Goal: Information Seeking & Learning: Compare options

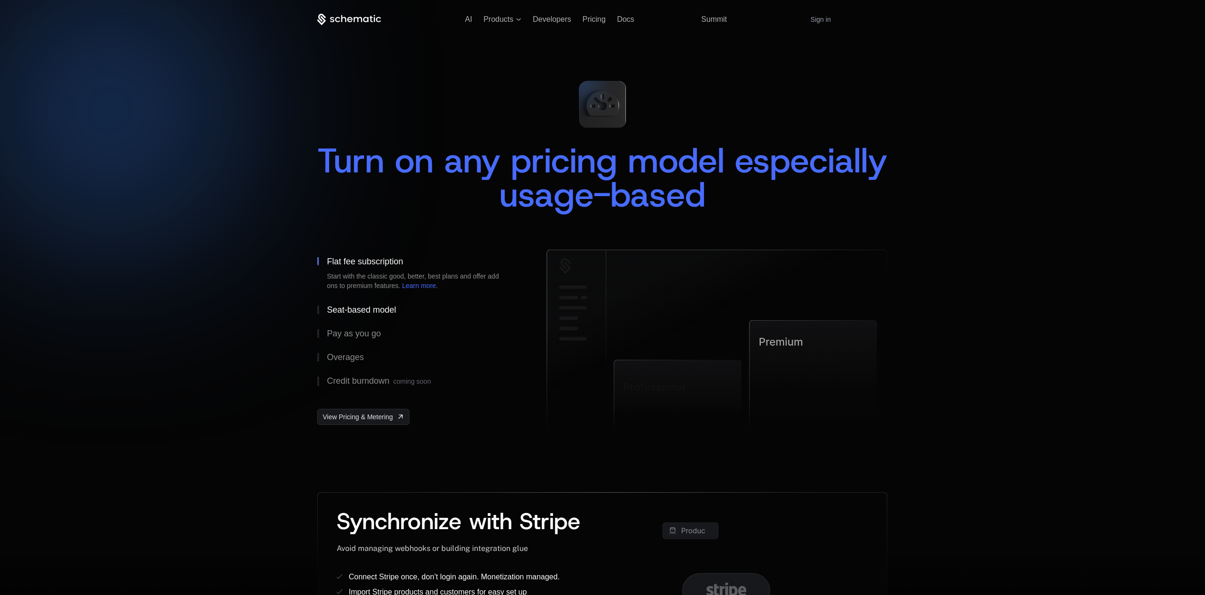
click at [362, 308] on div "Seat-based model" at bounding box center [361, 309] width 69 height 9
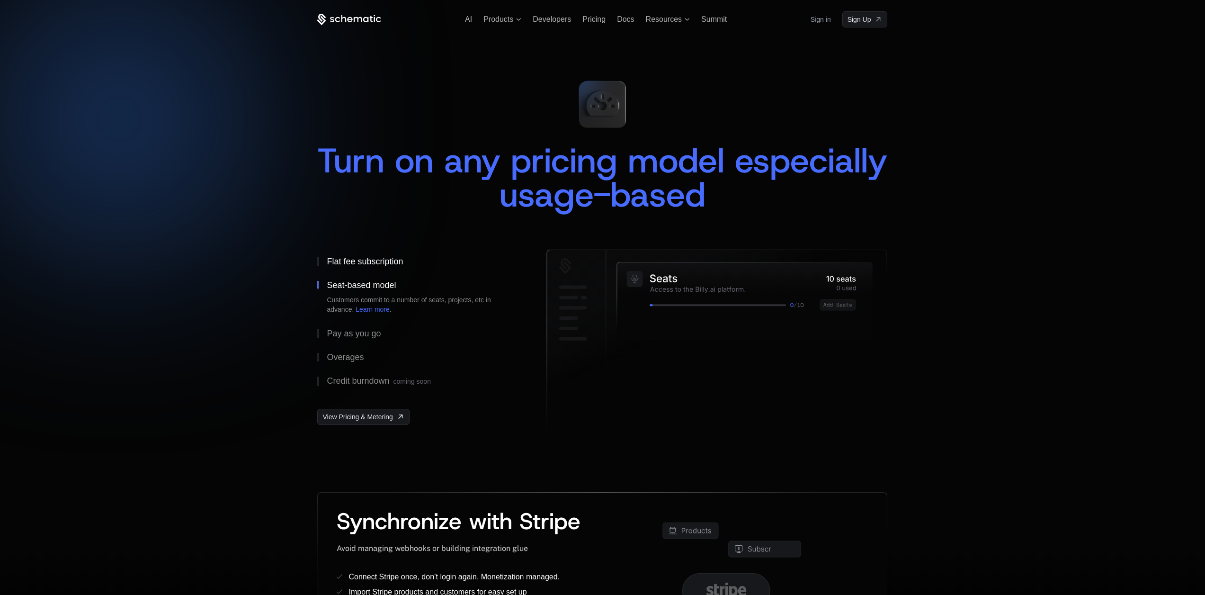
click at [369, 266] on div "Flat fee subscription" at bounding box center [365, 261] width 76 height 9
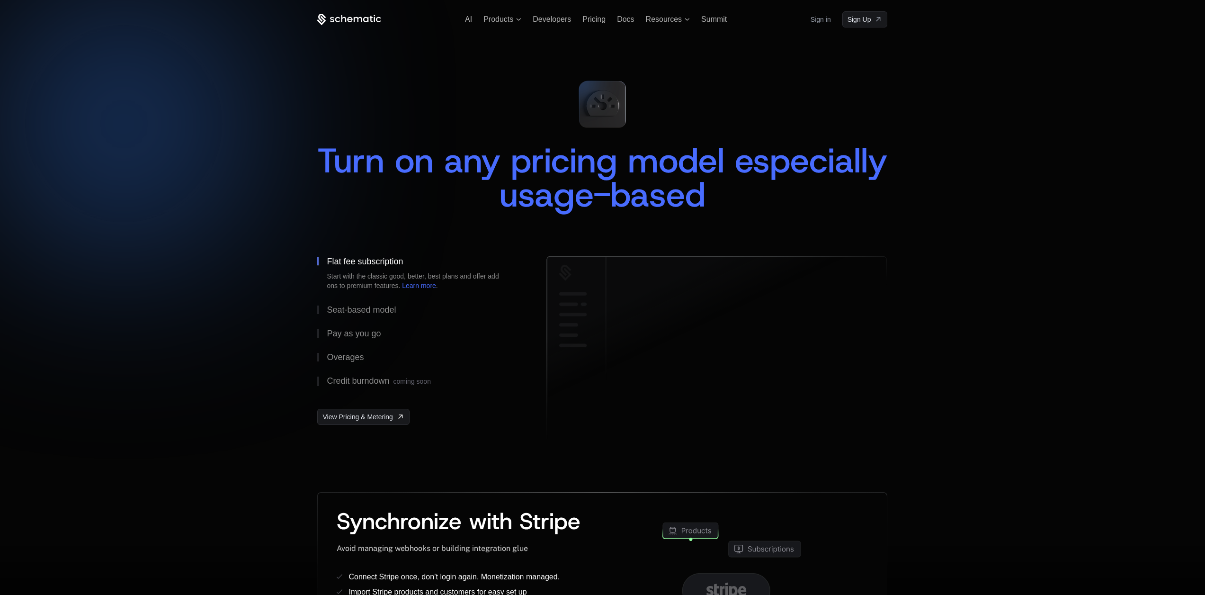
click at [370, 264] on div "Flat fee subscription" at bounding box center [365, 261] width 76 height 9
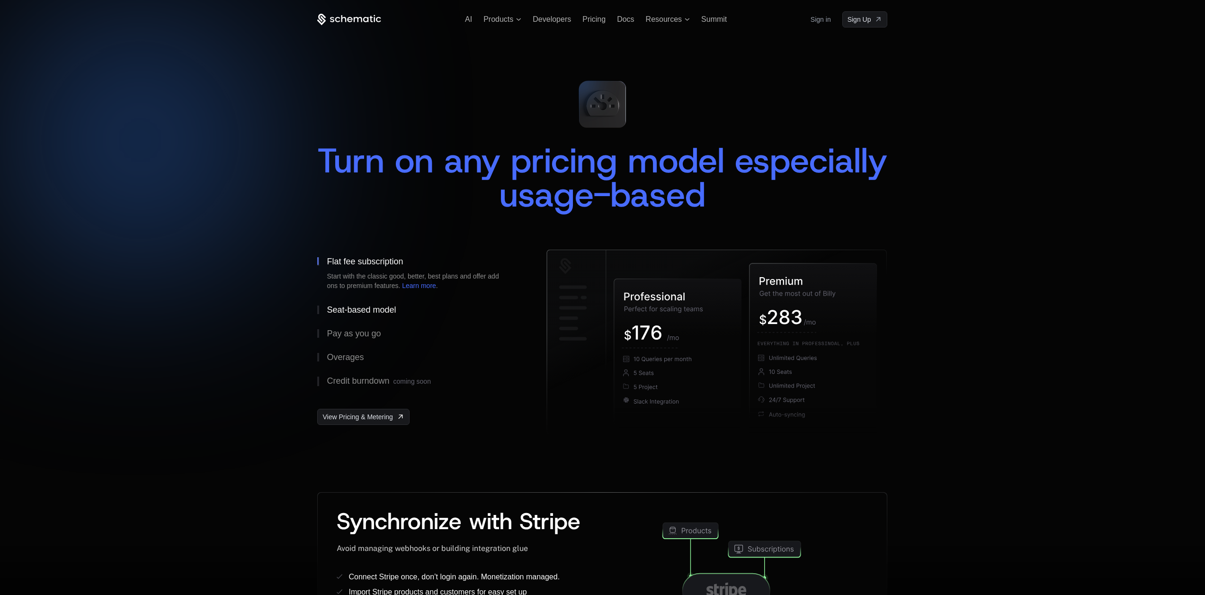
click at [364, 305] on div "Seat-based model" at bounding box center [361, 309] width 69 height 9
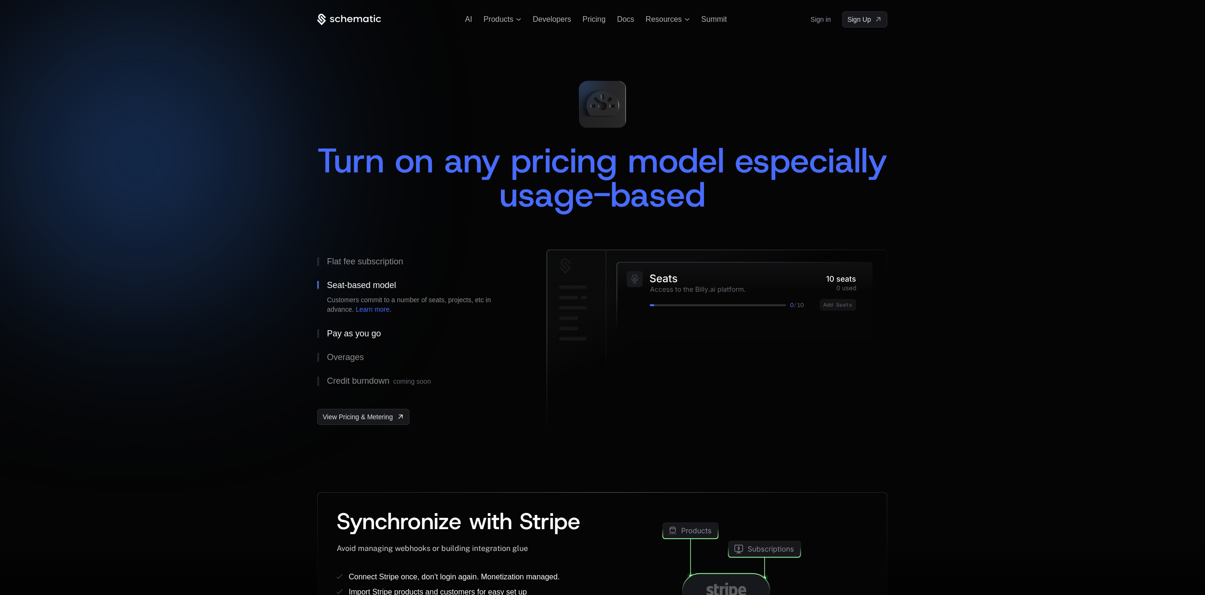
click at [354, 332] on div "Pay as you go" at bounding box center [354, 333] width 54 height 9
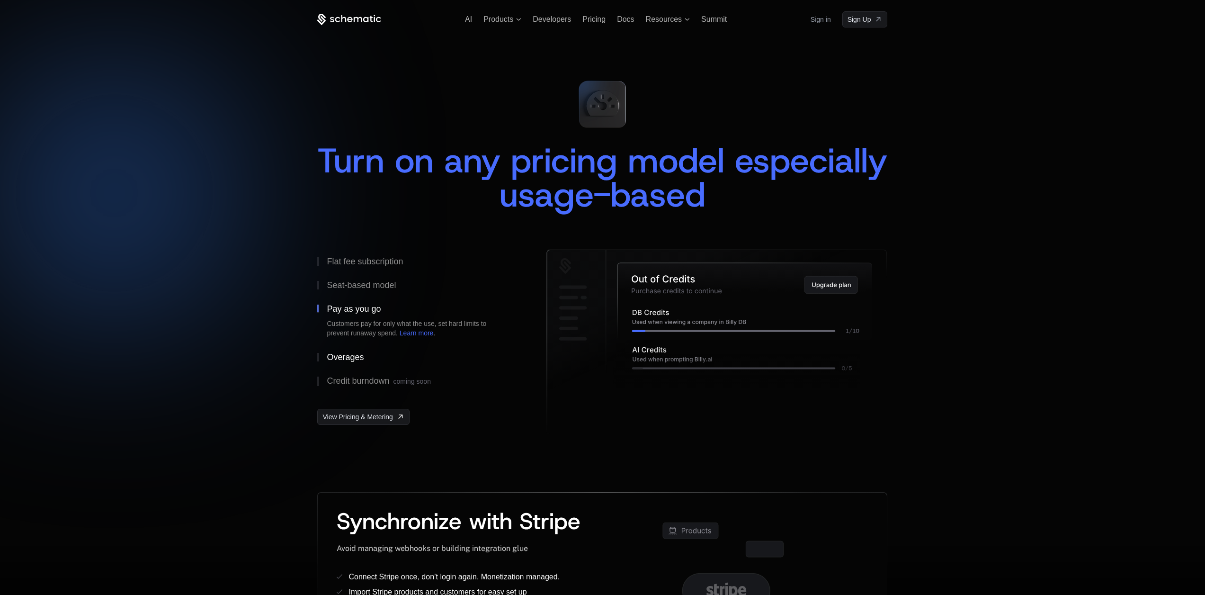
click at [353, 356] on div "Overages" at bounding box center [345, 357] width 37 height 9
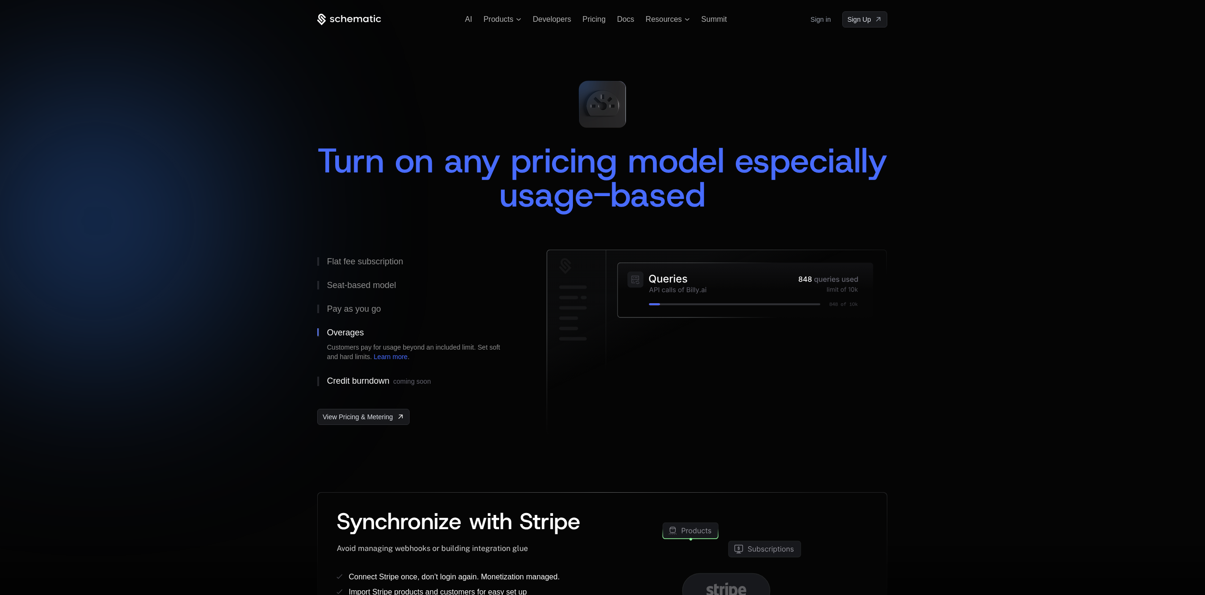
click at [362, 379] on div "Credit burndown coming soon" at bounding box center [379, 380] width 104 height 9
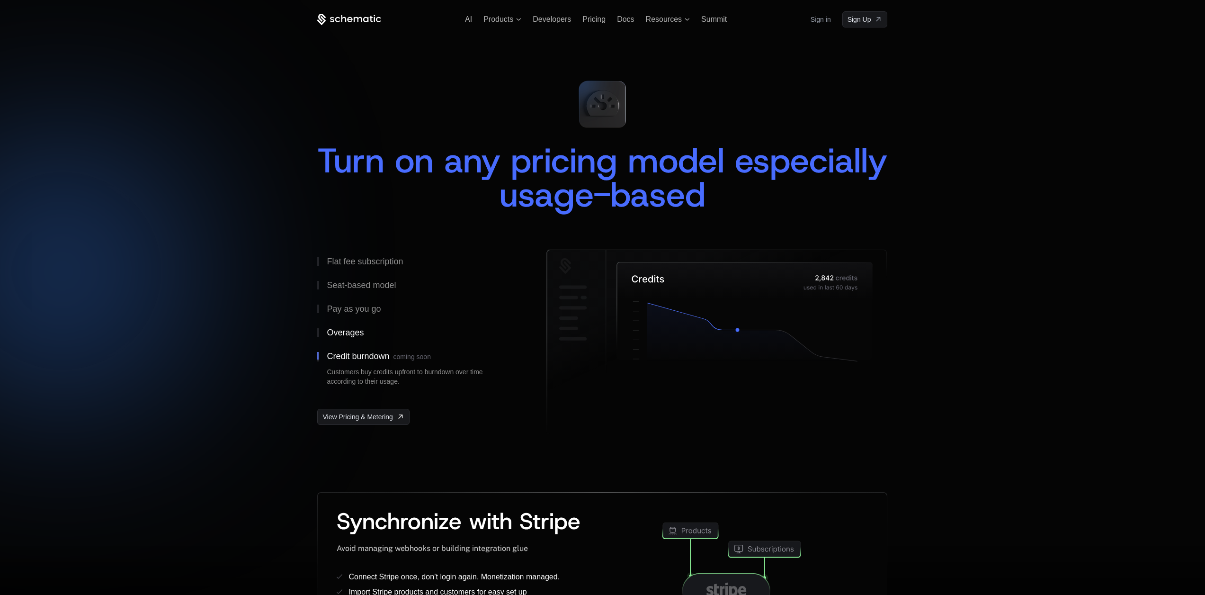
click at [353, 334] on div "Overages" at bounding box center [345, 332] width 37 height 9
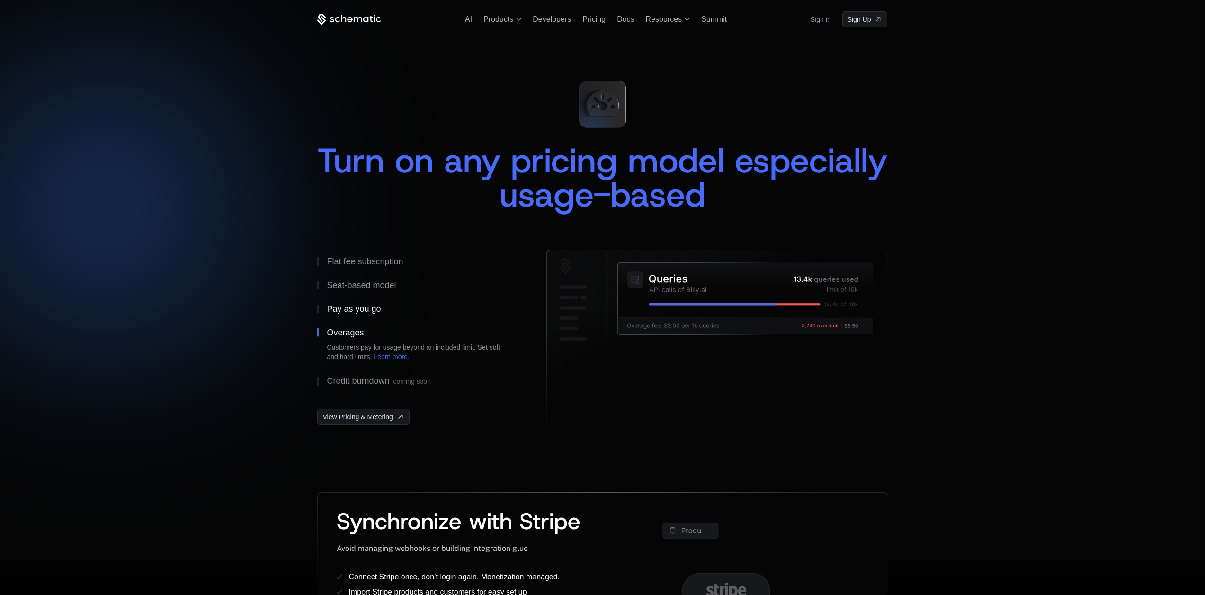
click at [343, 305] on div "Pay as you go" at bounding box center [354, 308] width 54 height 9
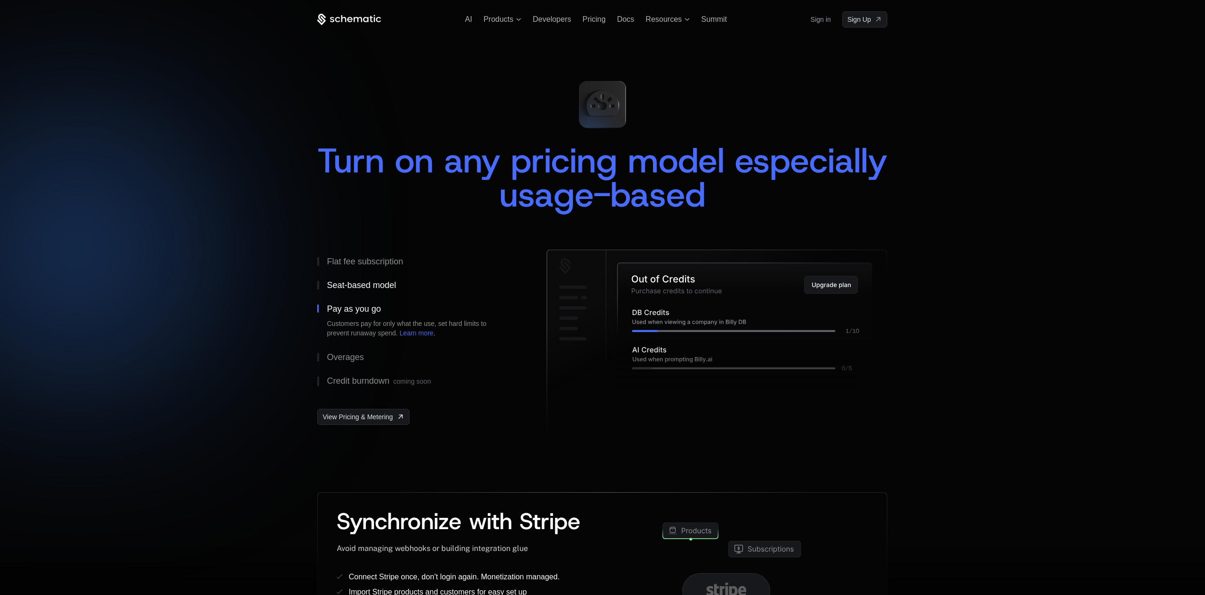
click at [356, 289] on div "Seat-based model" at bounding box center [361, 285] width 69 height 9
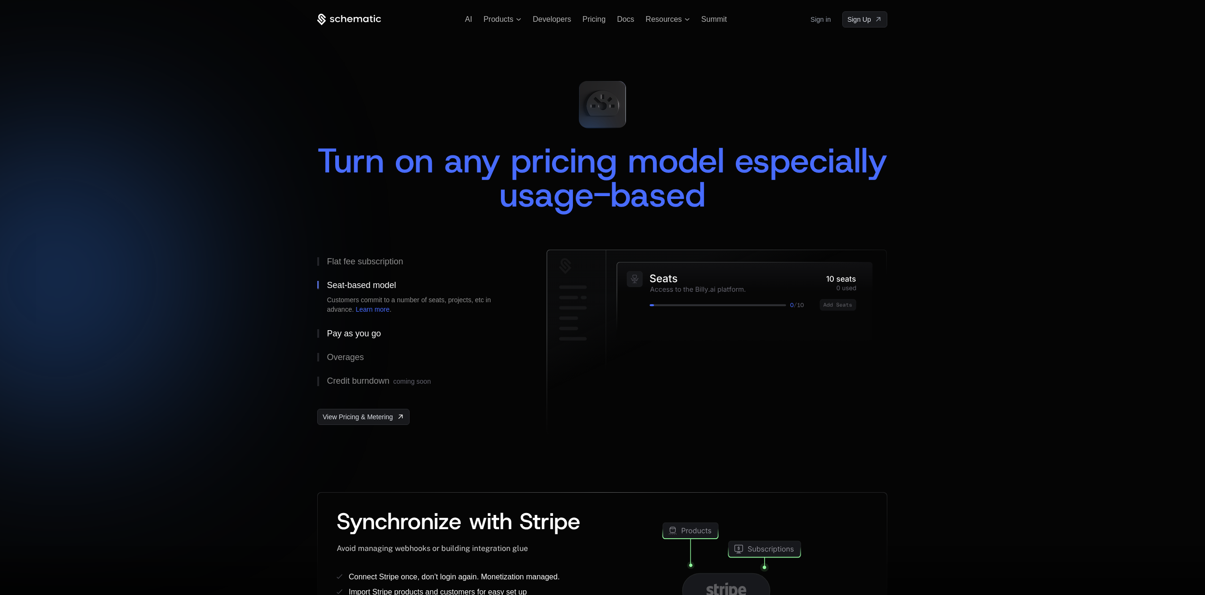
click at [351, 332] on div "Pay as you go" at bounding box center [354, 333] width 54 height 9
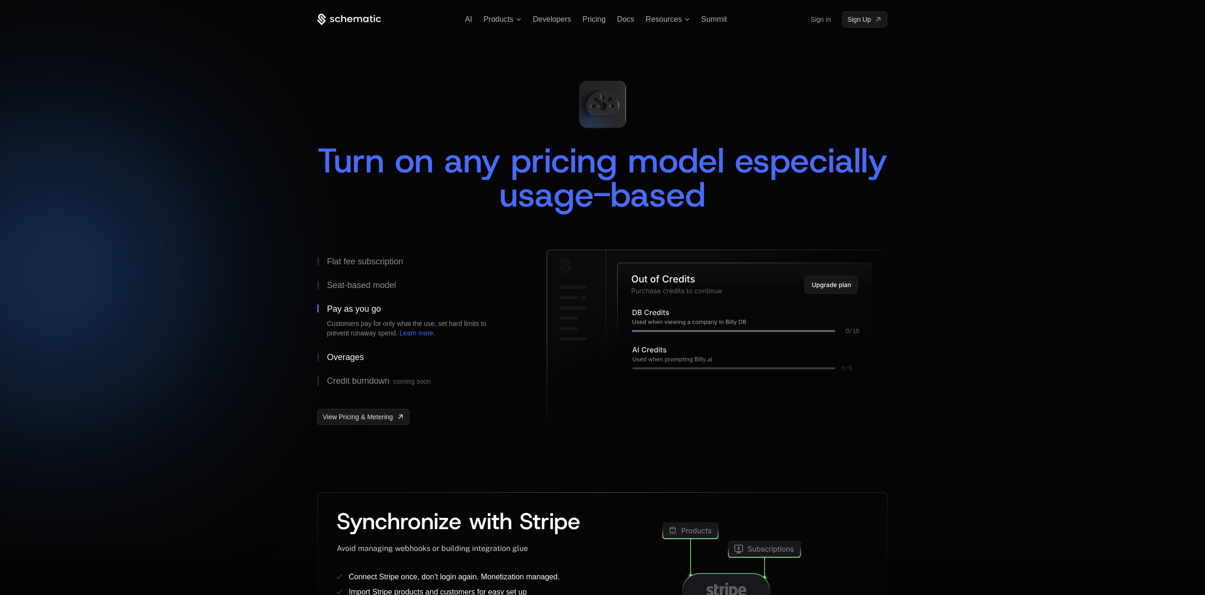
click at [355, 356] on div "Overages" at bounding box center [345, 357] width 37 height 9
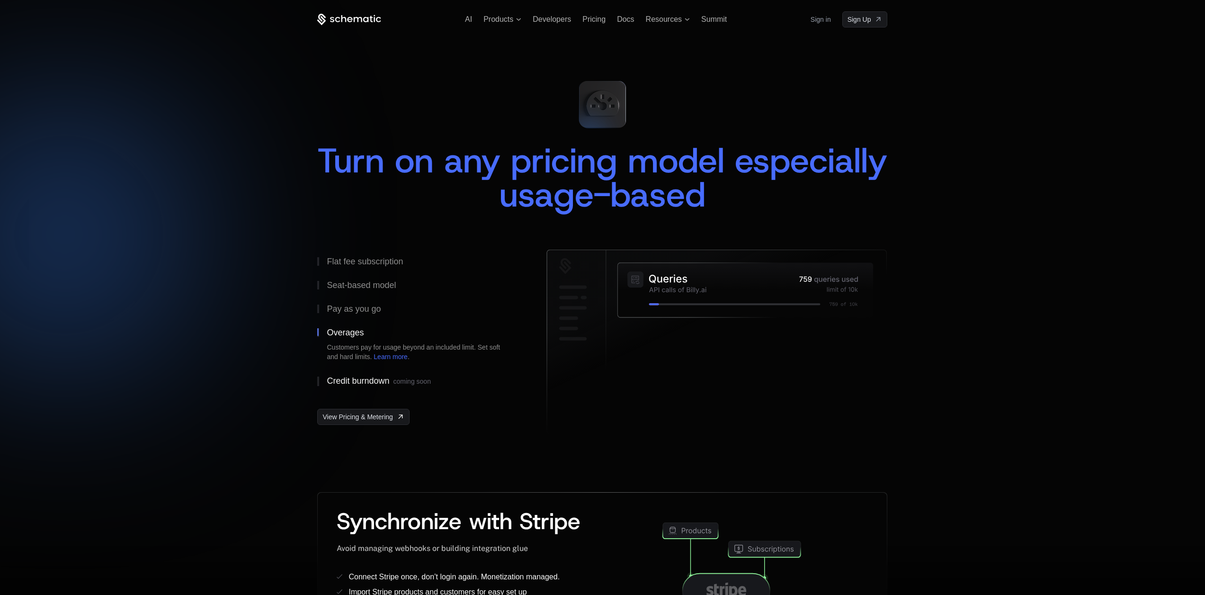
click at [359, 380] on div "Credit burndown coming soon" at bounding box center [379, 380] width 104 height 9
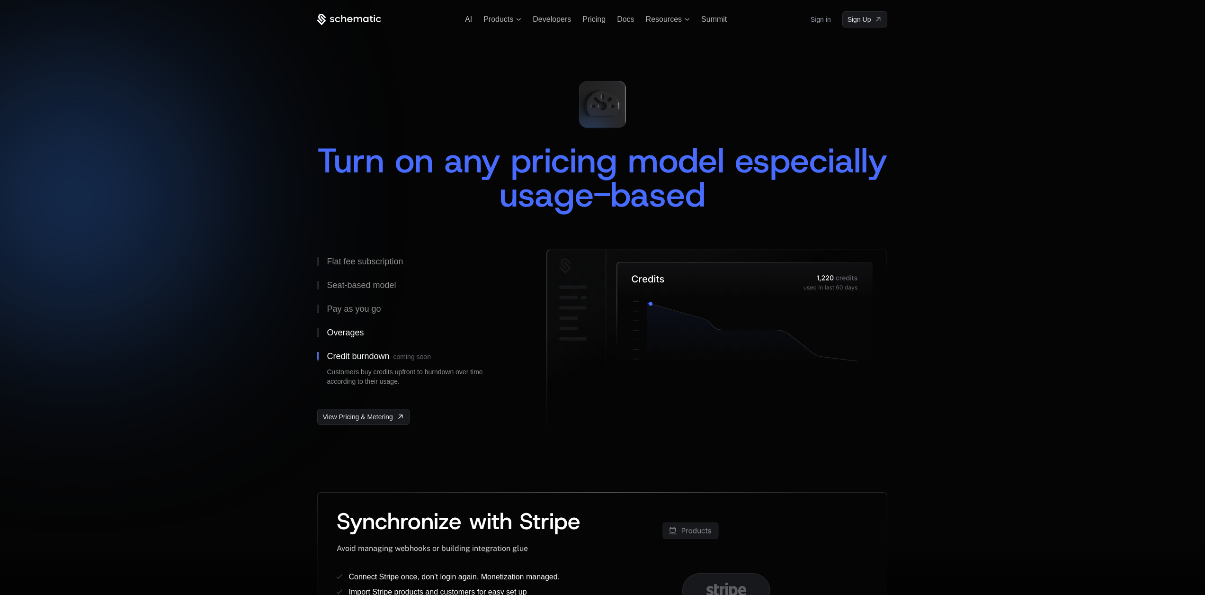
click at [350, 332] on div "Overages" at bounding box center [345, 332] width 37 height 9
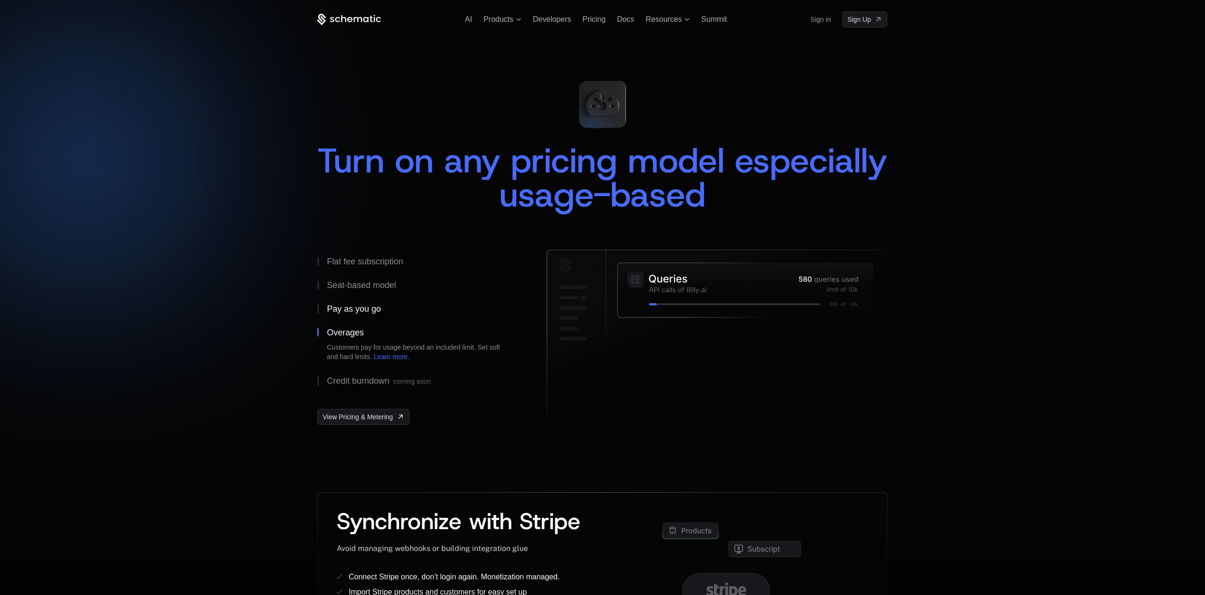
click at [359, 310] on div "Pay as you go" at bounding box center [354, 308] width 54 height 9
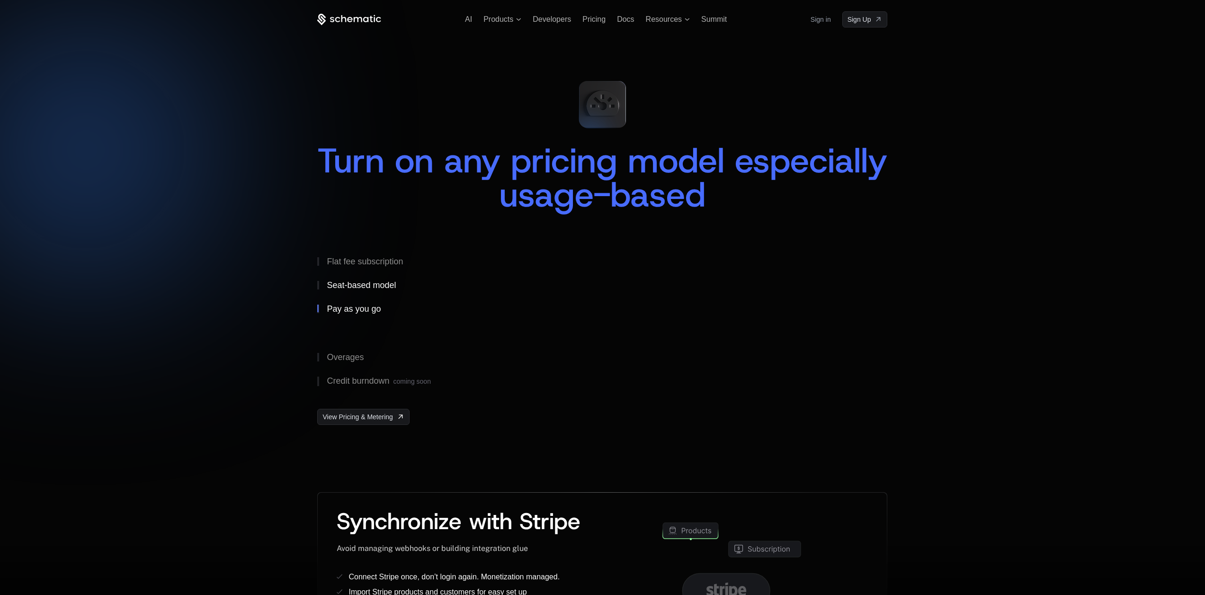
click at [370, 284] on div "Seat-based model" at bounding box center [361, 285] width 69 height 9
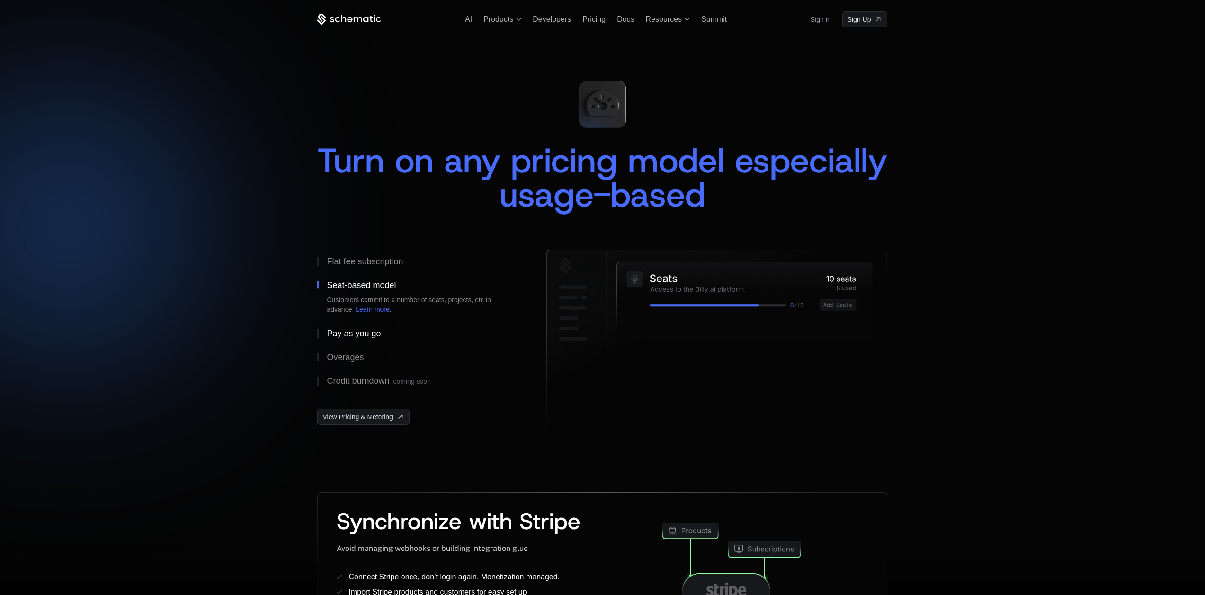
click at [358, 324] on button "Pay as you go" at bounding box center [416, 333] width 199 height 24
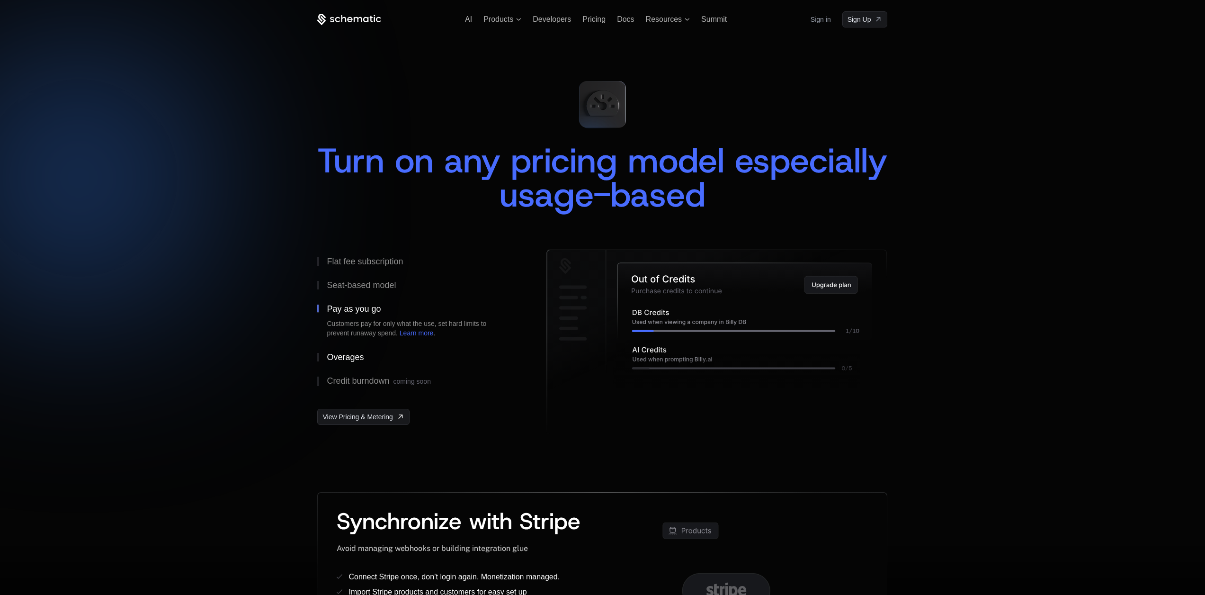
click at [356, 353] on div "Overages" at bounding box center [345, 357] width 37 height 9
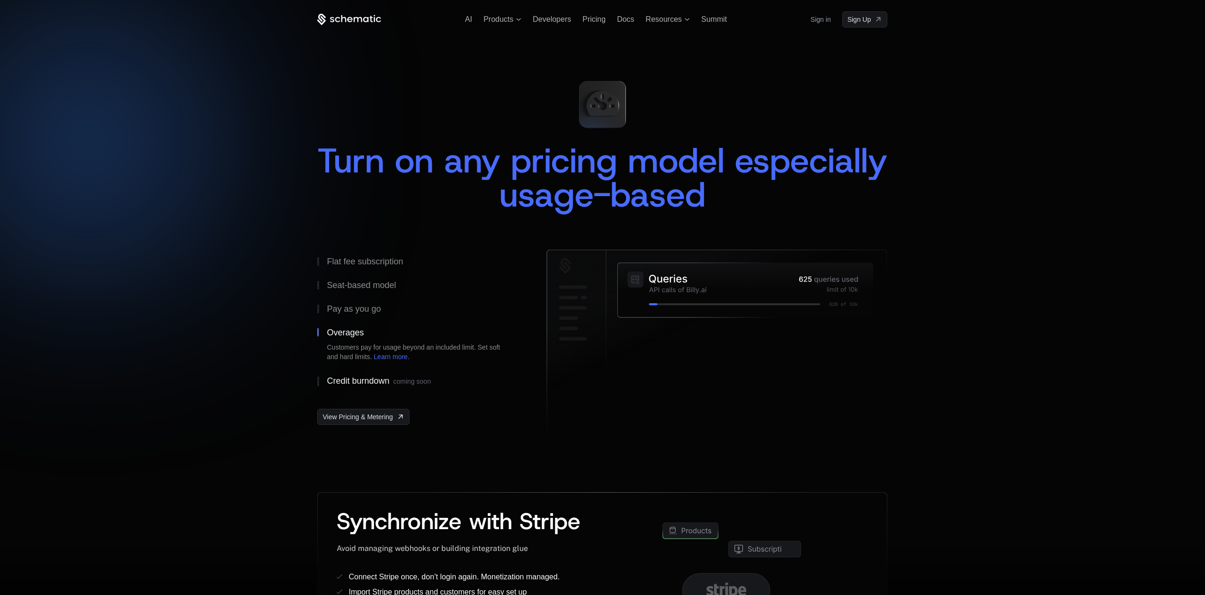
click at [357, 380] on div "Credit burndown coming soon" at bounding box center [379, 380] width 104 height 9
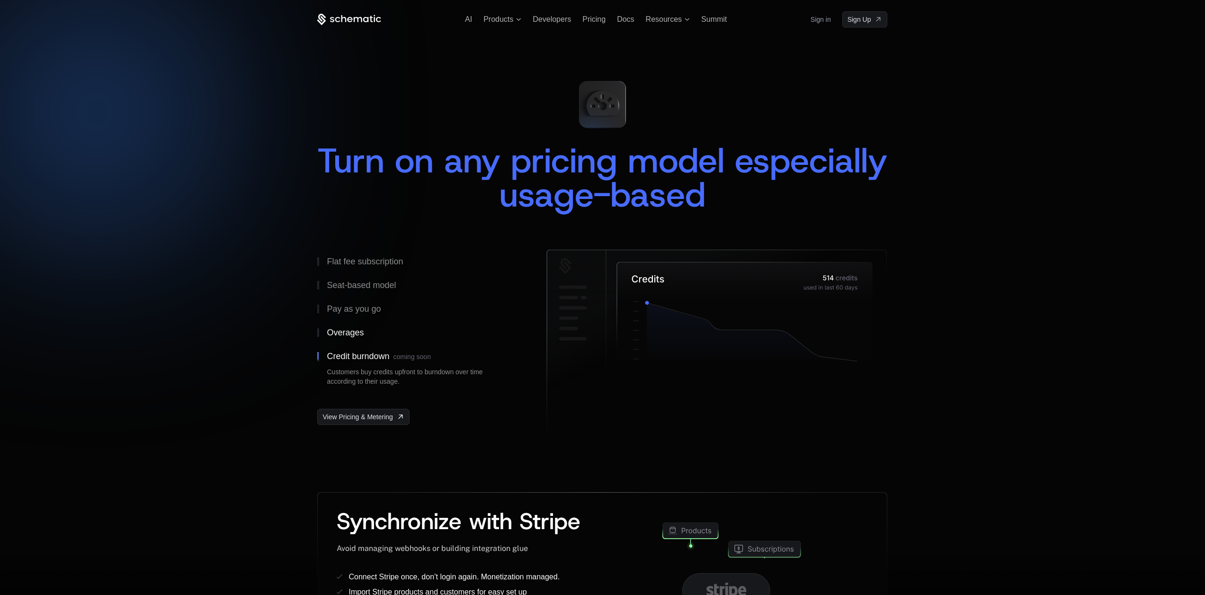
click at [352, 333] on div "Overages" at bounding box center [345, 332] width 37 height 9
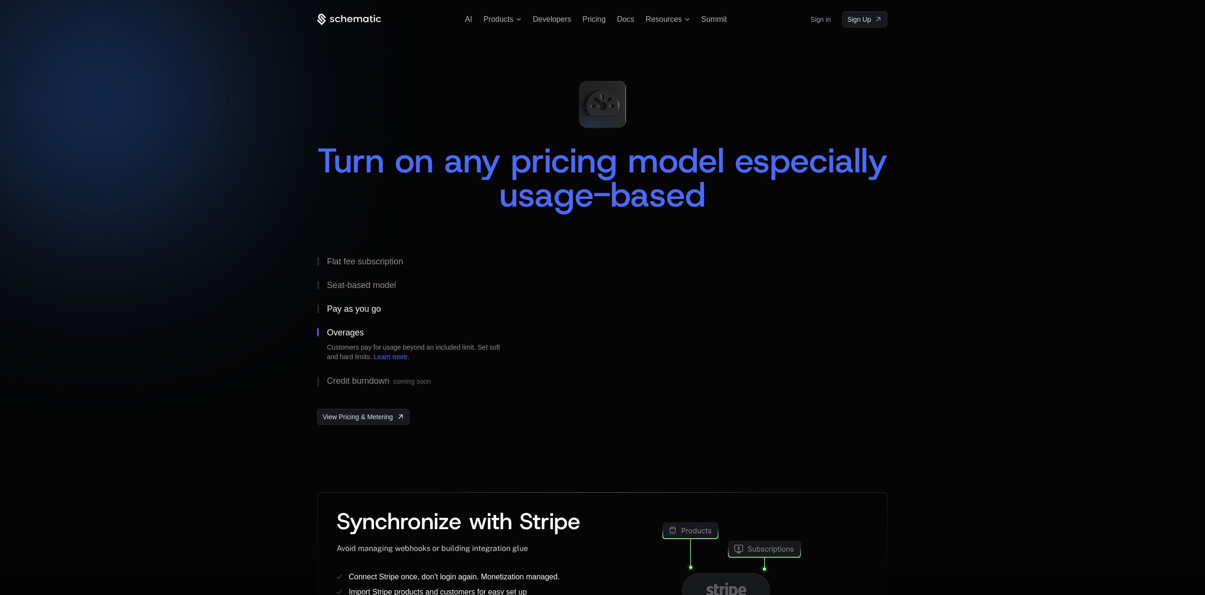
click at [357, 310] on div "Pay as you go" at bounding box center [354, 308] width 54 height 9
click at [360, 290] on button "Seat-based model" at bounding box center [416, 285] width 199 height 24
click at [368, 266] on div "Flat fee subscription" at bounding box center [365, 261] width 76 height 9
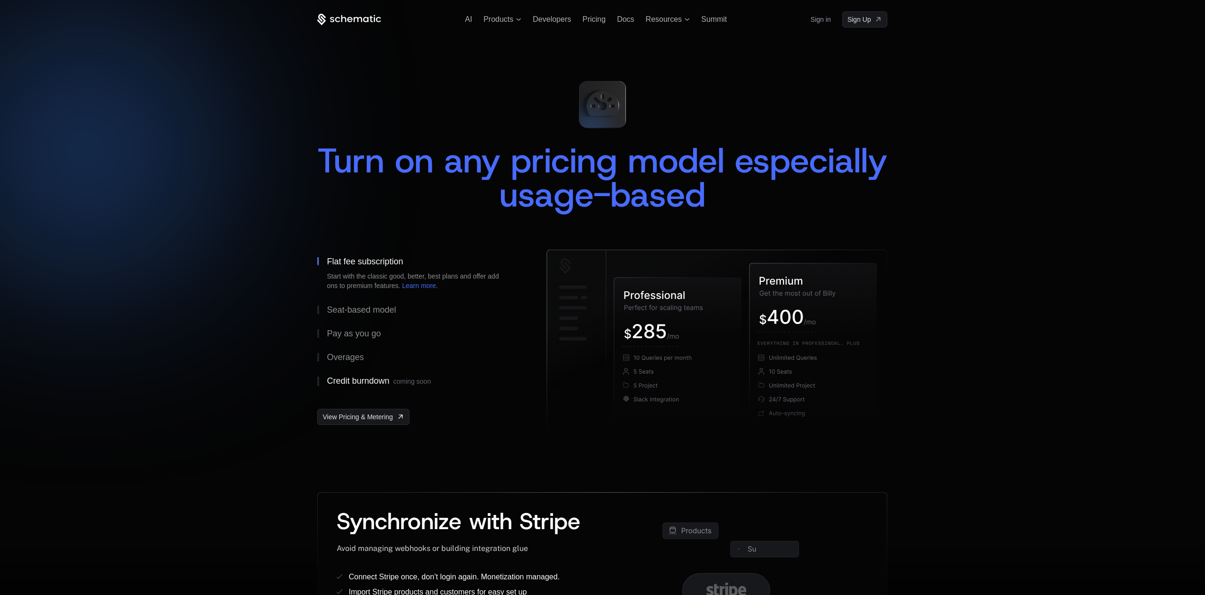
click at [364, 382] on div "Credit burndown coming soon" at bounding box center [379, 380] width 104 height 9
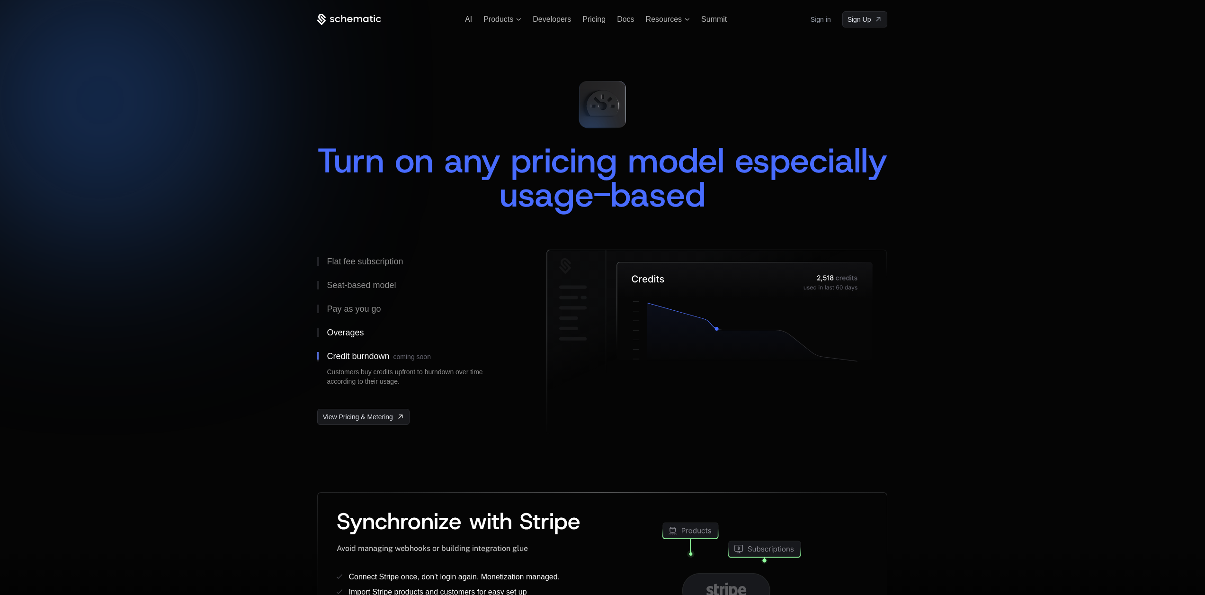
click at [355, 332] on div "Overages" at bounding box center [345, 332] width 37 height 9
click at [355, 311] on div "Pay as you go" at bounding box center [354, 308] width 54 height 9
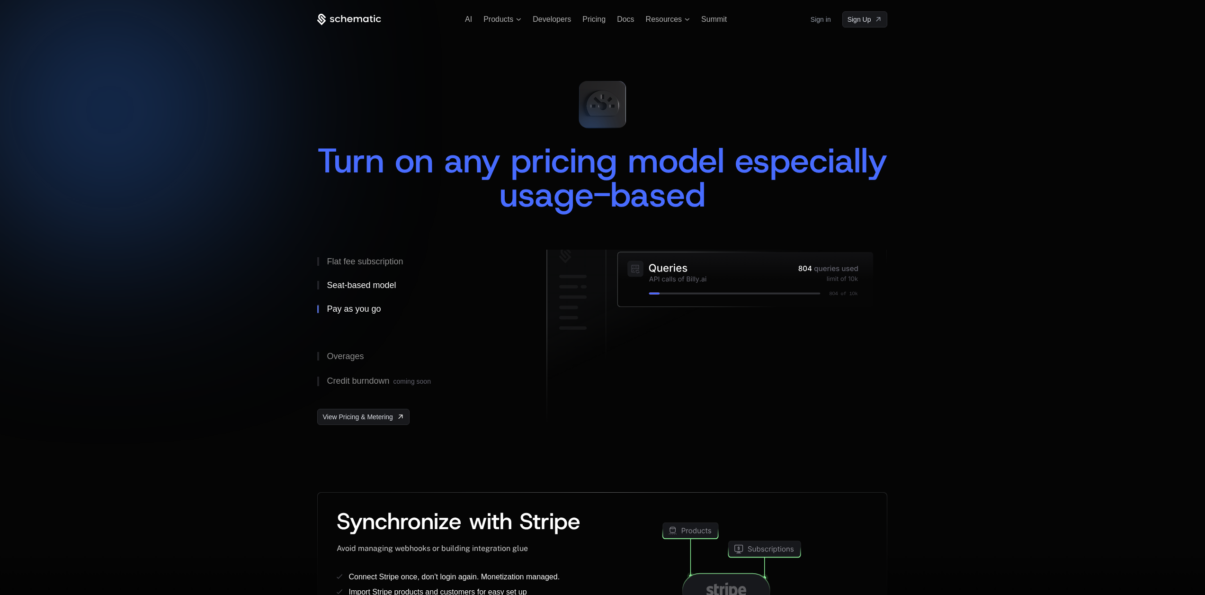
click at [359, 284] on div "Seat-based model" at bounding box center [361, 285] width 69 height 9
click at [365, 261] on div "Flat fee subscription" at bounding box center [365, 261] width 76 height 9
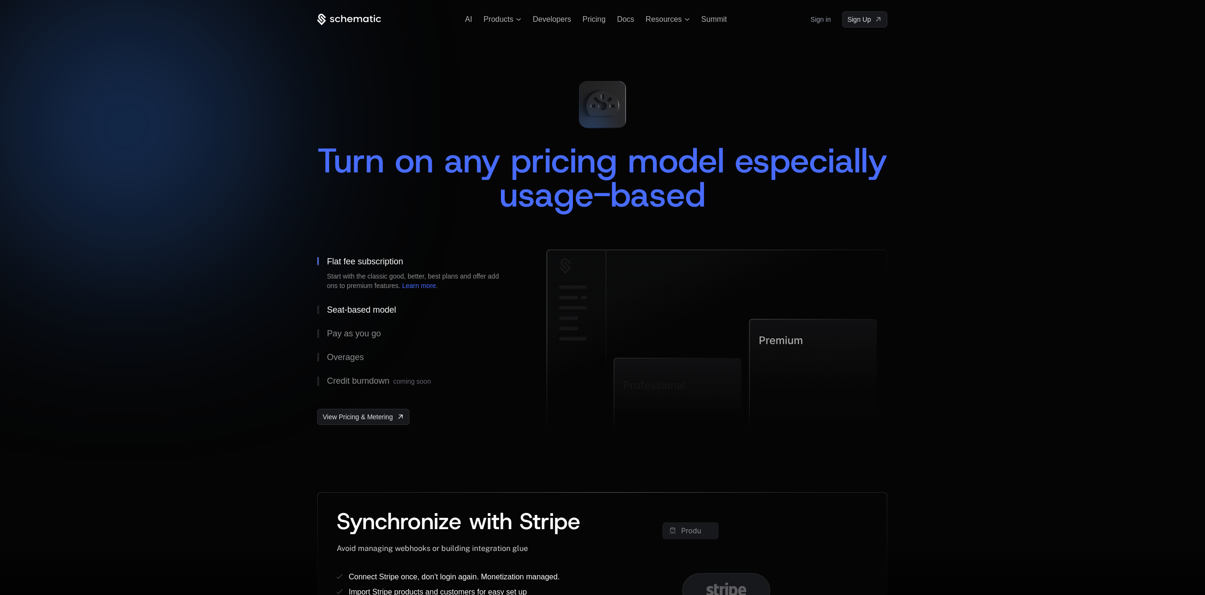
click at [363, 308] on div "Seat-based model" at bounding box center [361, 309] width 69 height 9
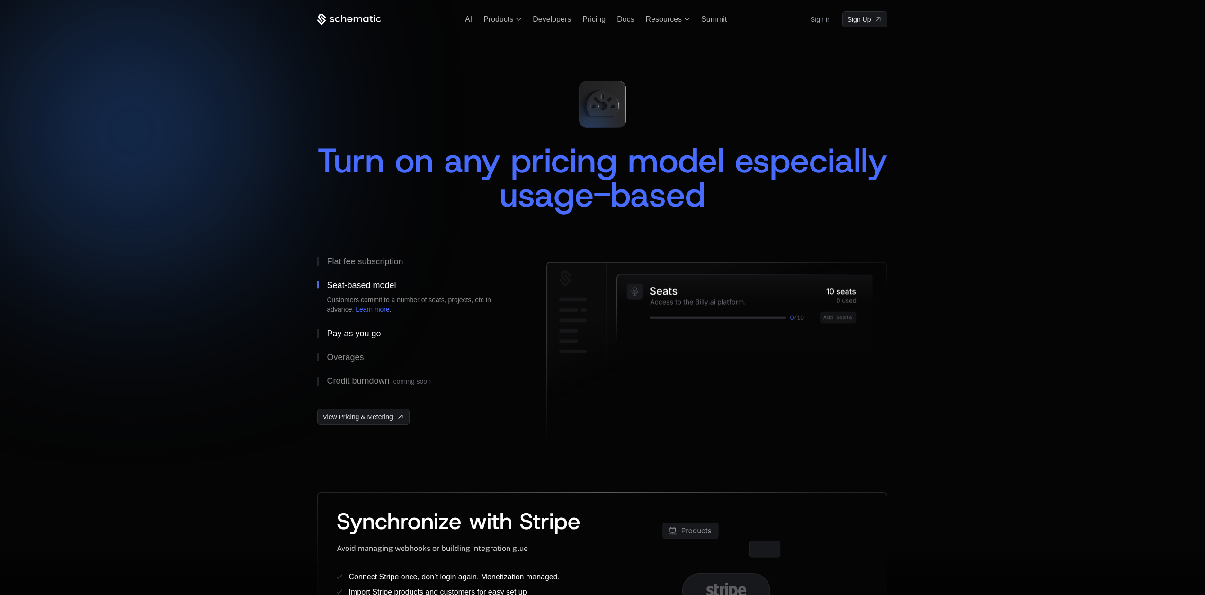
click at [360, 337] on div "Pay as you go" at bounding box center [354, 333] width 54 height 9
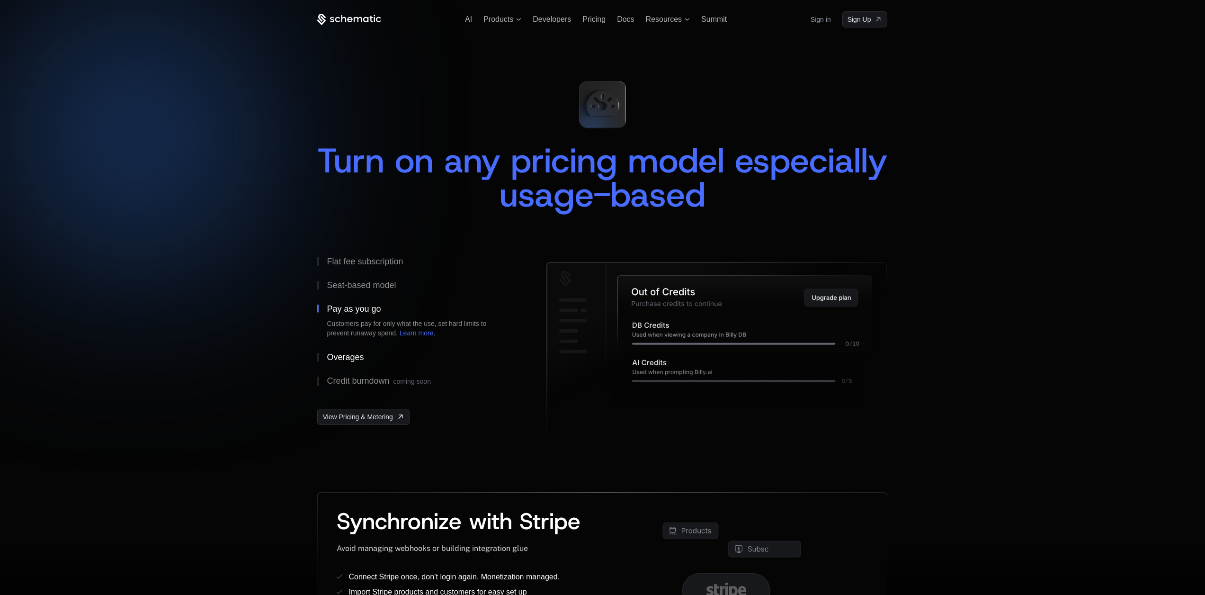
click at [353, 355] on div "Overages" at bounding box center [345, 357] width 37 height 9
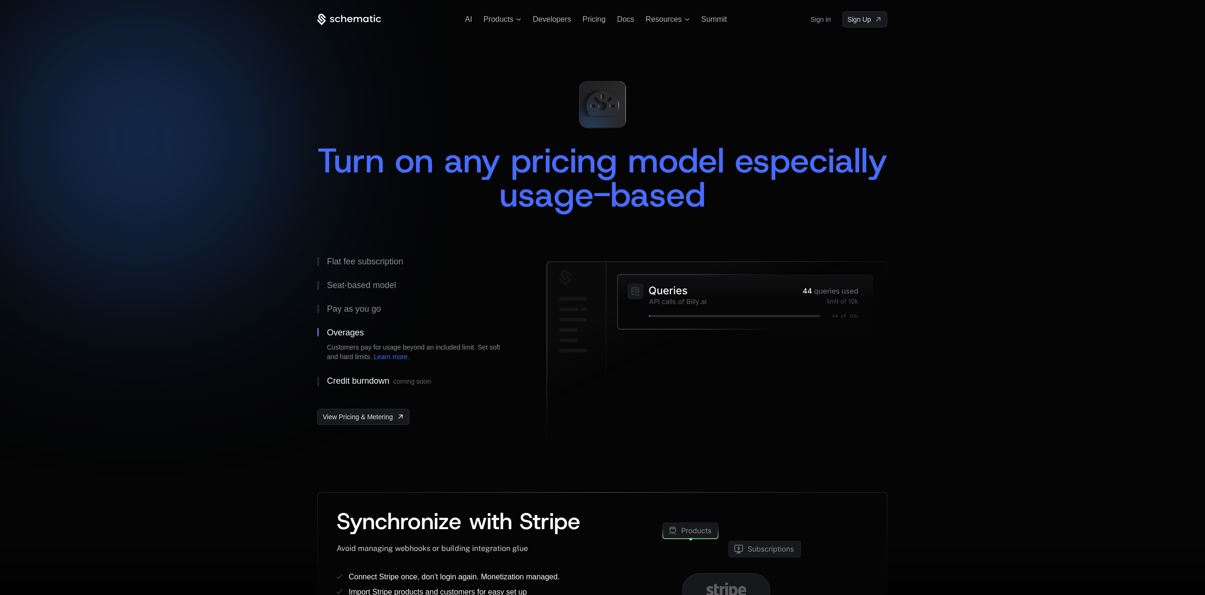
click at [350, 378] on div "Credit burndown coming soon" at bounding box center [379, 380] width 104 height 9
click at [349, 328] on div "Overages" at bounding box center [345, 332] width 37 height 9
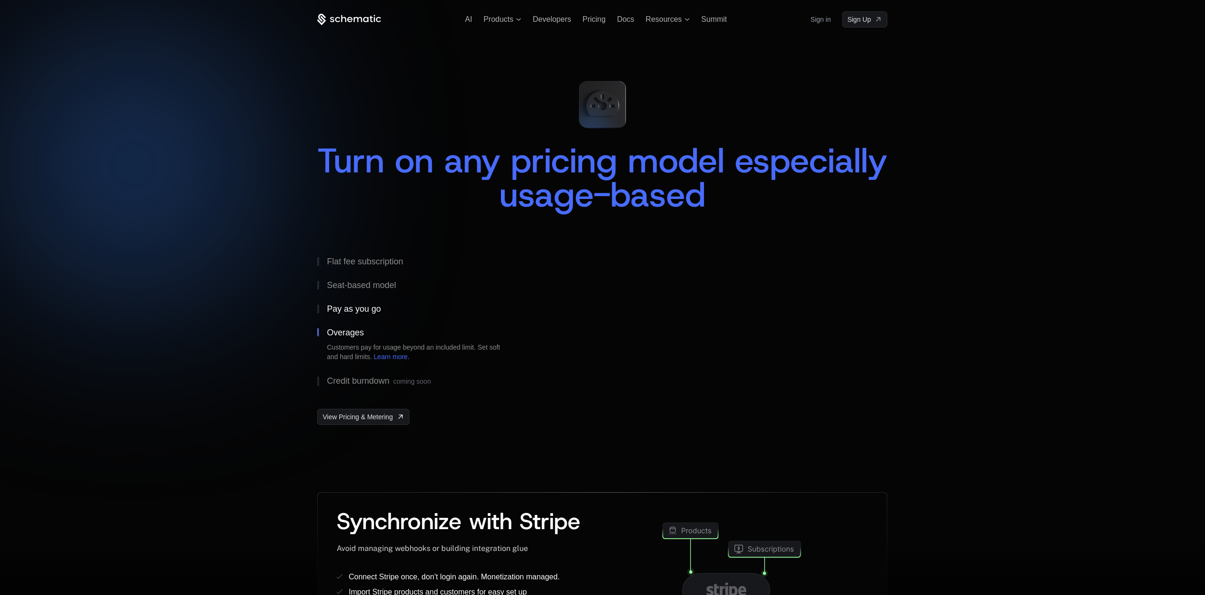
click at [358, 314] on button "Pay as you go" at bounding box center [416, 309] width 199 height 24
click at [360, 289] on div "Seat-based model" at bounding box center [361, 285] width 69 height 9
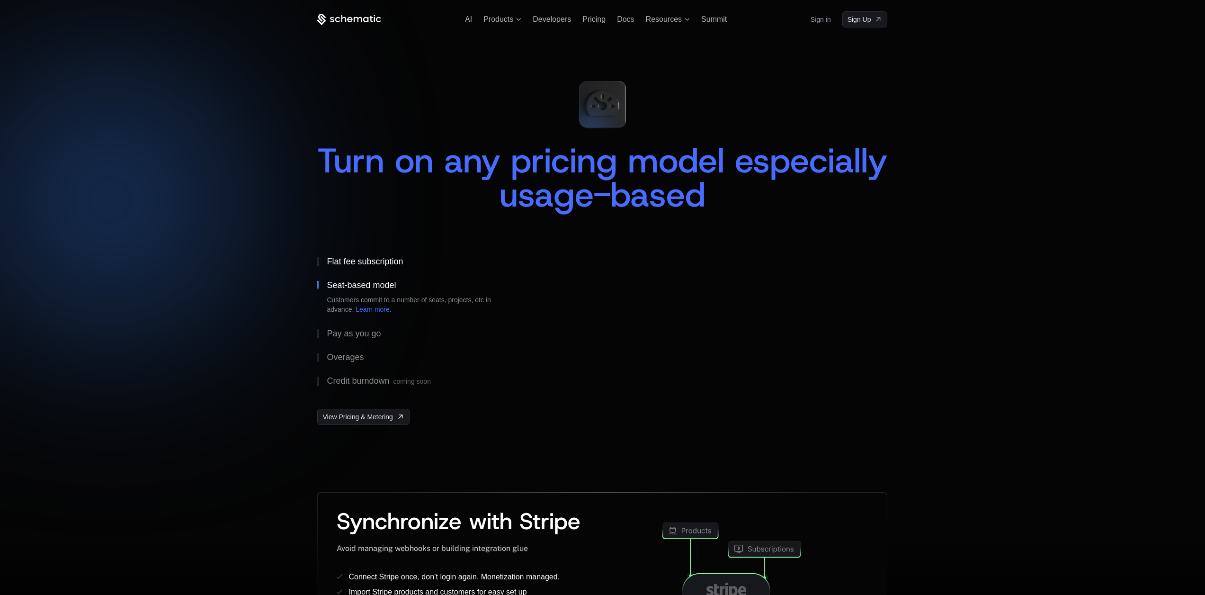
click at [363, 265] on div "Flat fee subscription" at bounding box center [365, 261] width 76 height 9
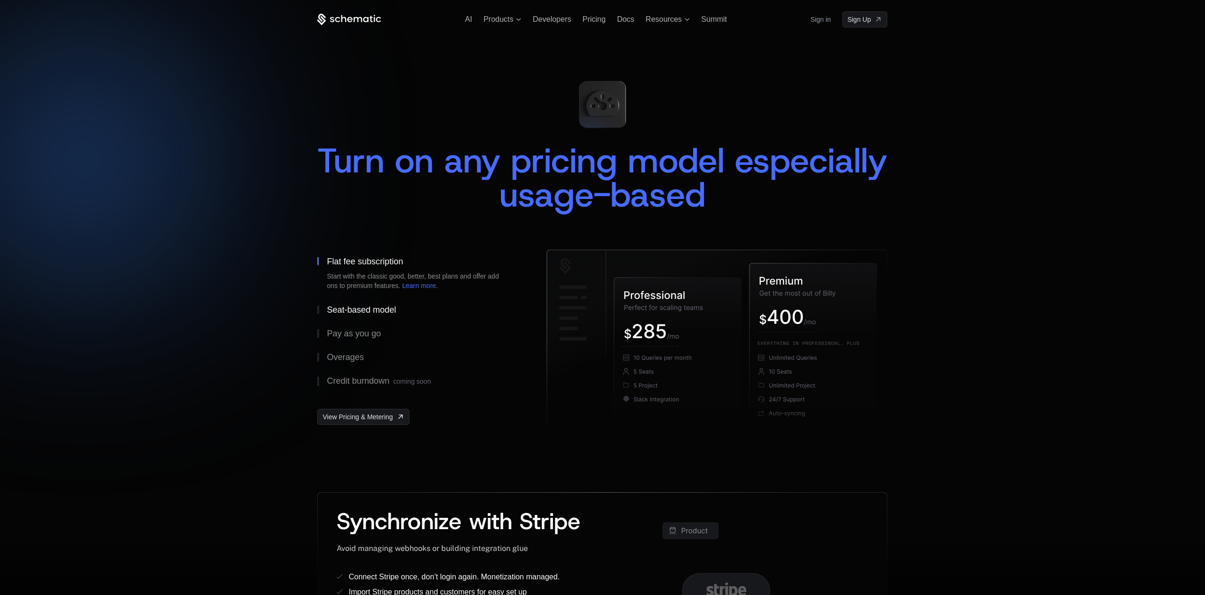
click at [352, 310] on div "Seat-based model" at bounding box center [361, 309] width 69 height 9
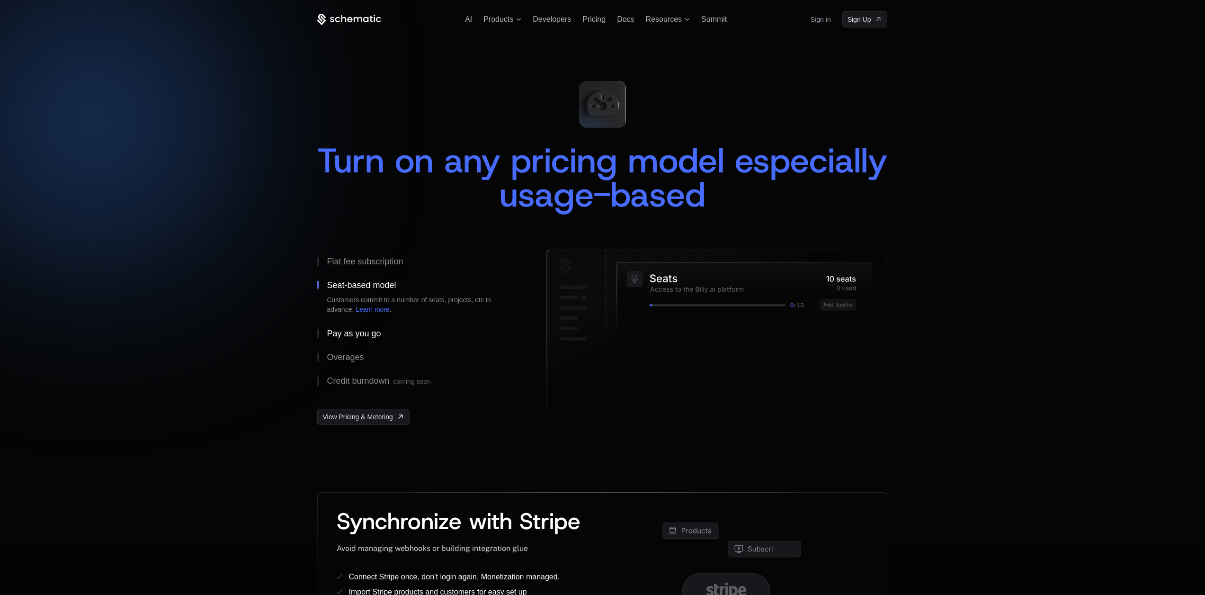
click at [363, 335] on div "Pay as you go" at bounding box center [354, 333] width 54 height 9
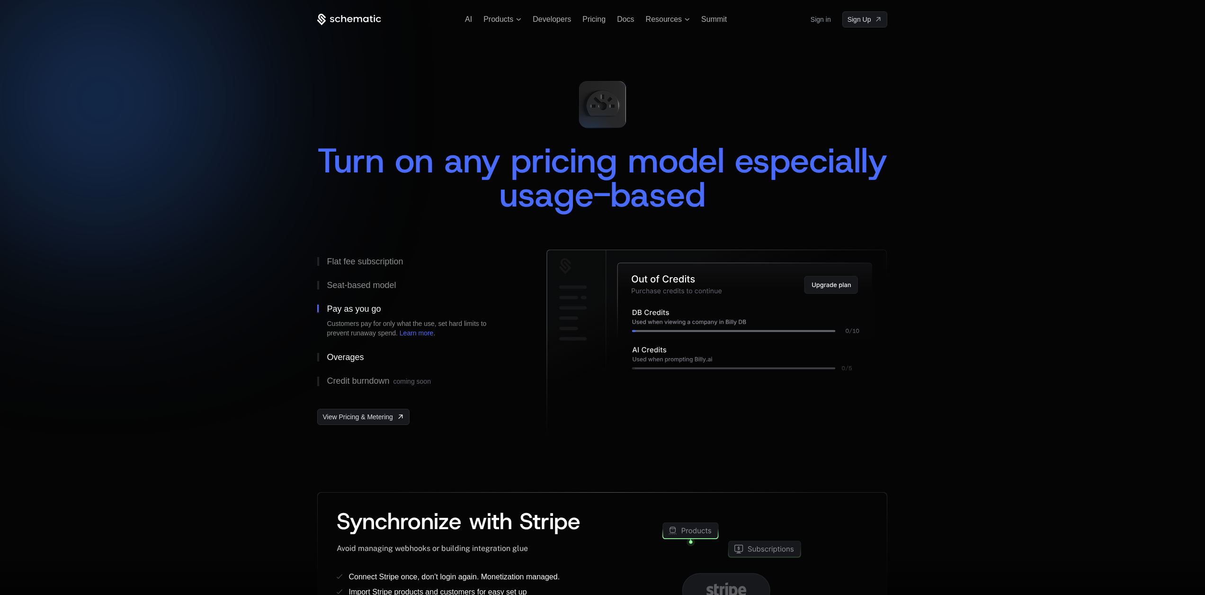
click at [358, 354] on div "Overages" at bounding box center [345, 357] width 37 height 9
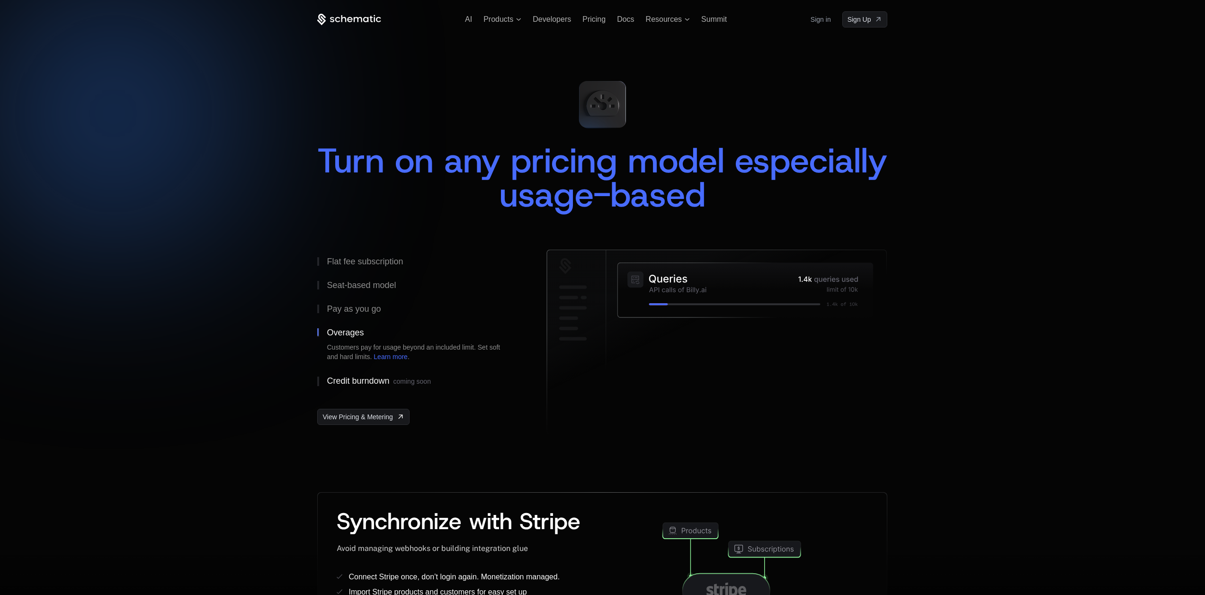
click at [373, 379] on div "Credit burndown coming soon" at bounding box center [379, 380] width 104 height 9
click at [346, 330] on div "Overages" at bounding box center [345, 332] width 37 height 9
click at [356, 382] on div "Credit burndown coming soon" at bounding box center [379, 380] width 104 height 9
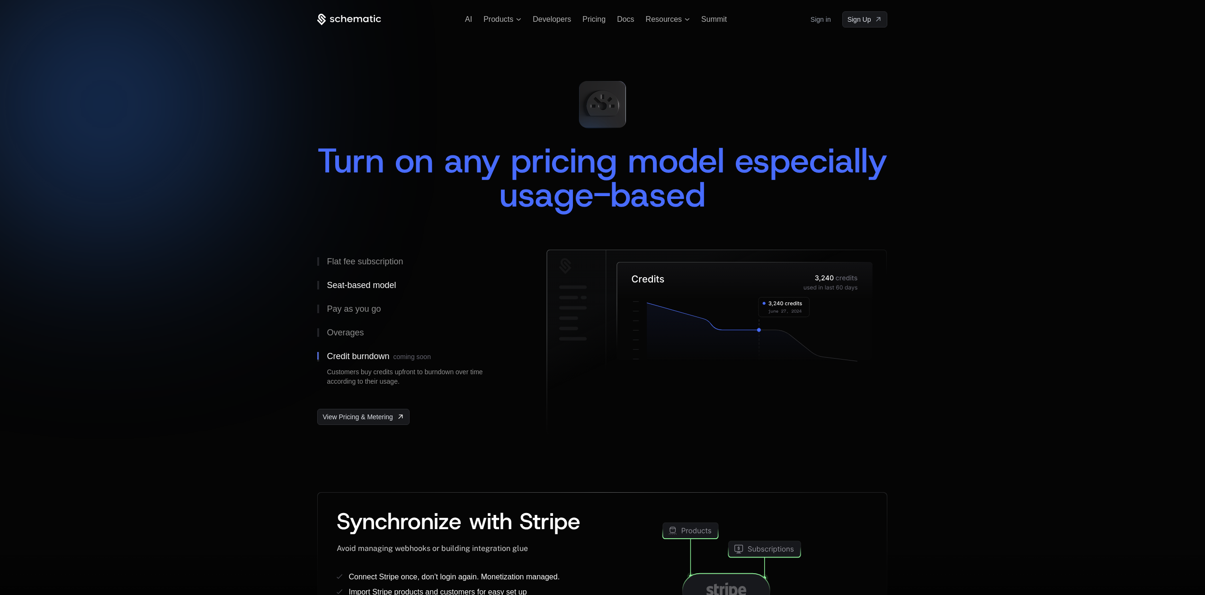
click at [375, 290] on button "Seat-based model" at bounding box center [416, 285] width 199 height 24
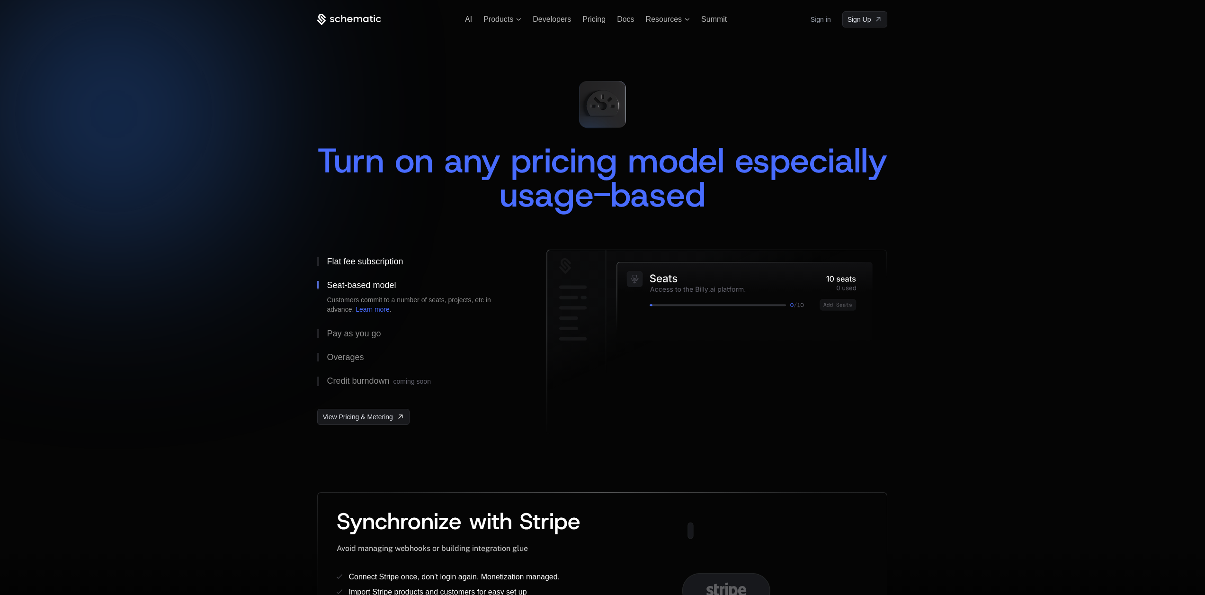
click at [377, 266] on div "Flat fee subscription" at bounding box center [365, 261] width 76 height 9
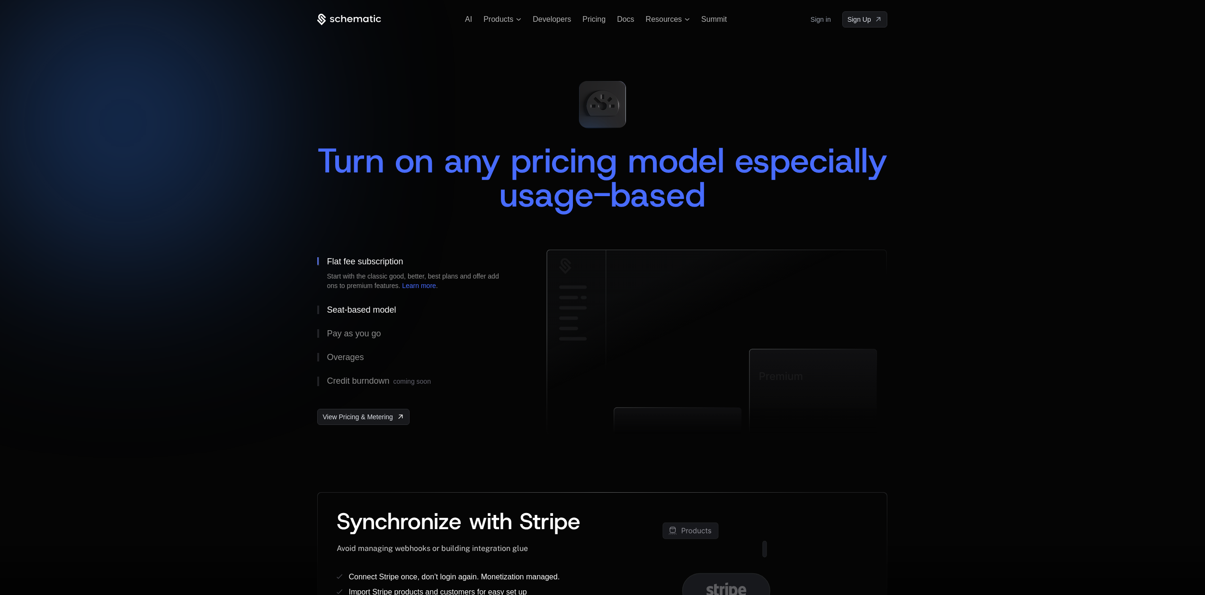
click at [368, 308] on div "Seat-based model" at bounding box center [361, 309] width 69 height 9
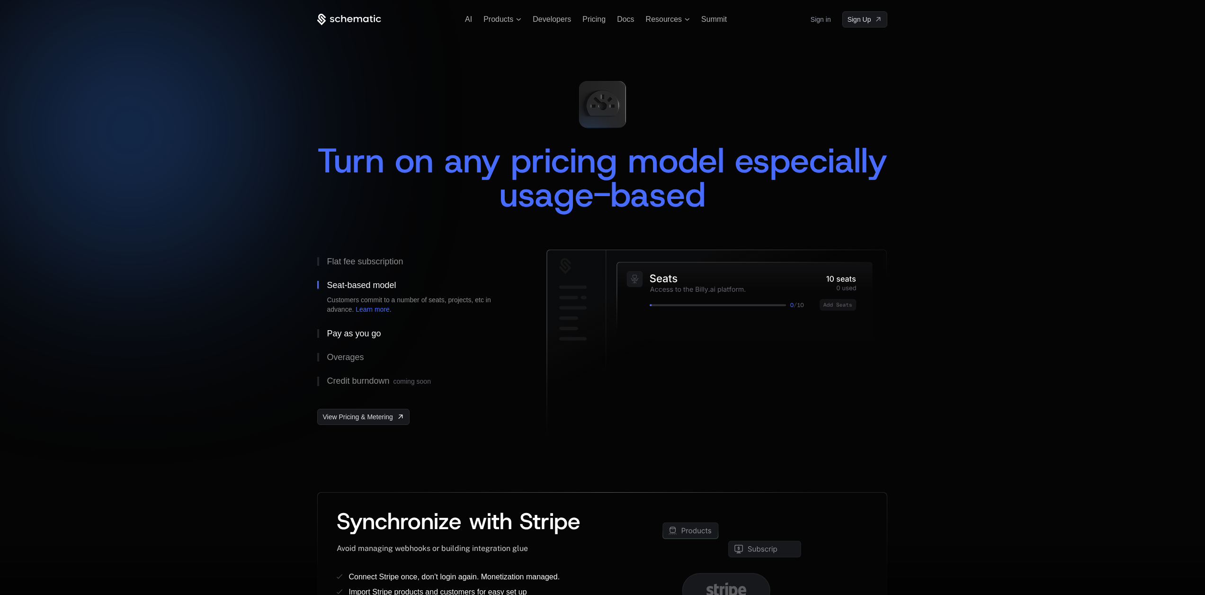
click at [366, 337] on div "Pay as you go" at bounding box center [354, 333] width 54 height 9
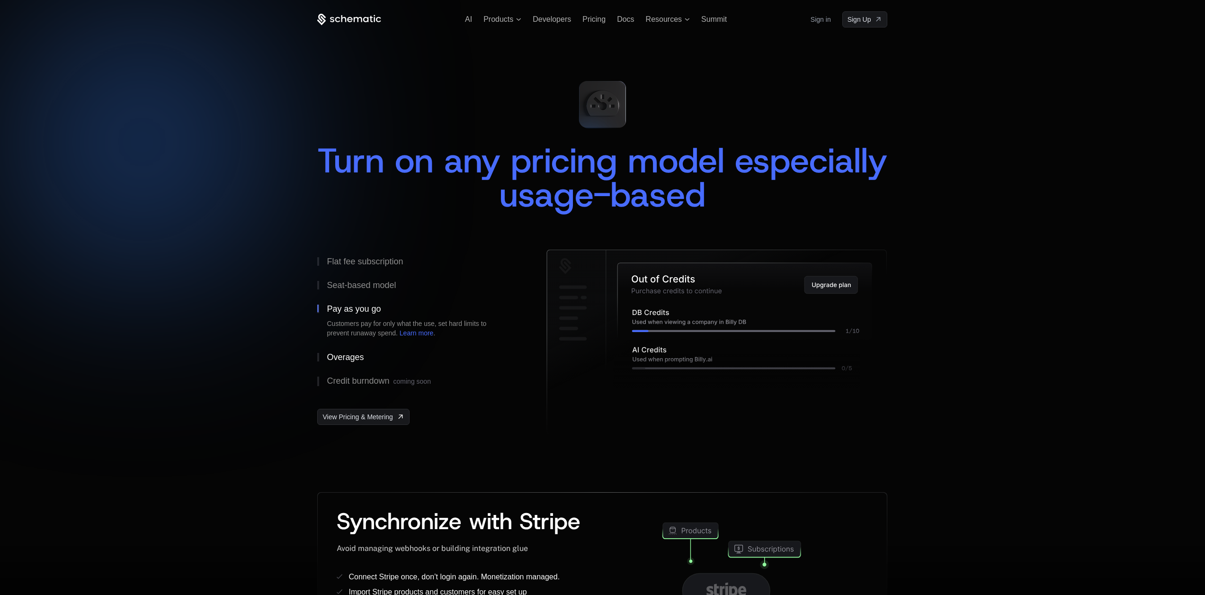
click at [352, 354] on div "Overages" at bounding box center [345, 357] width 37 height 9
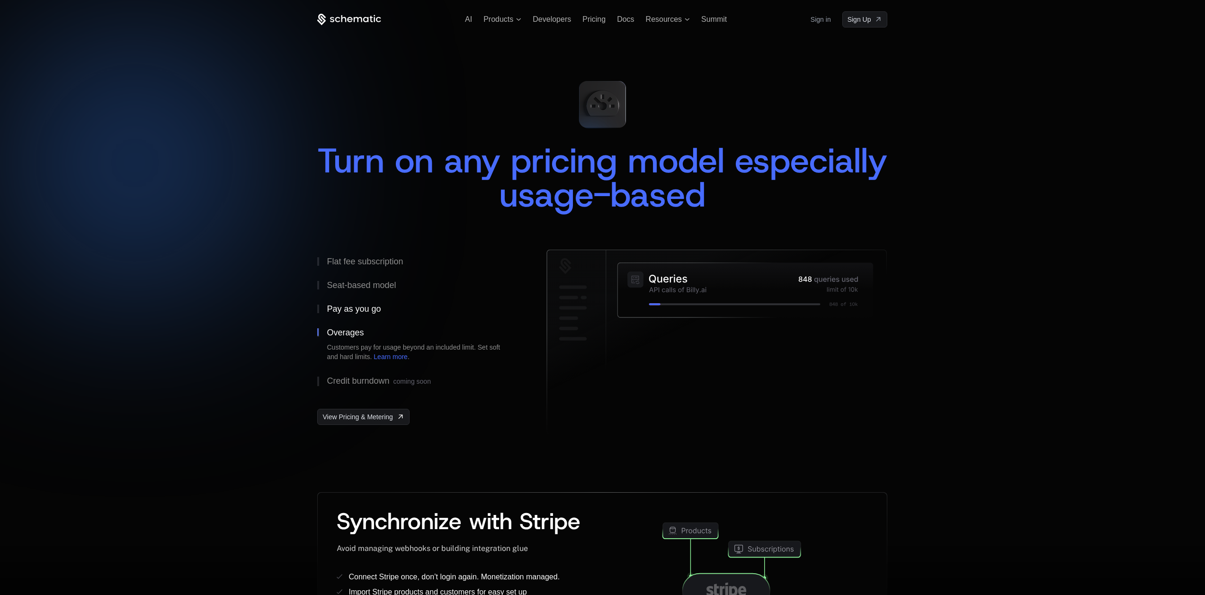
click at [360, 310] on div "Pay as you go" at bounding box center [354, 308] width 54 height 9
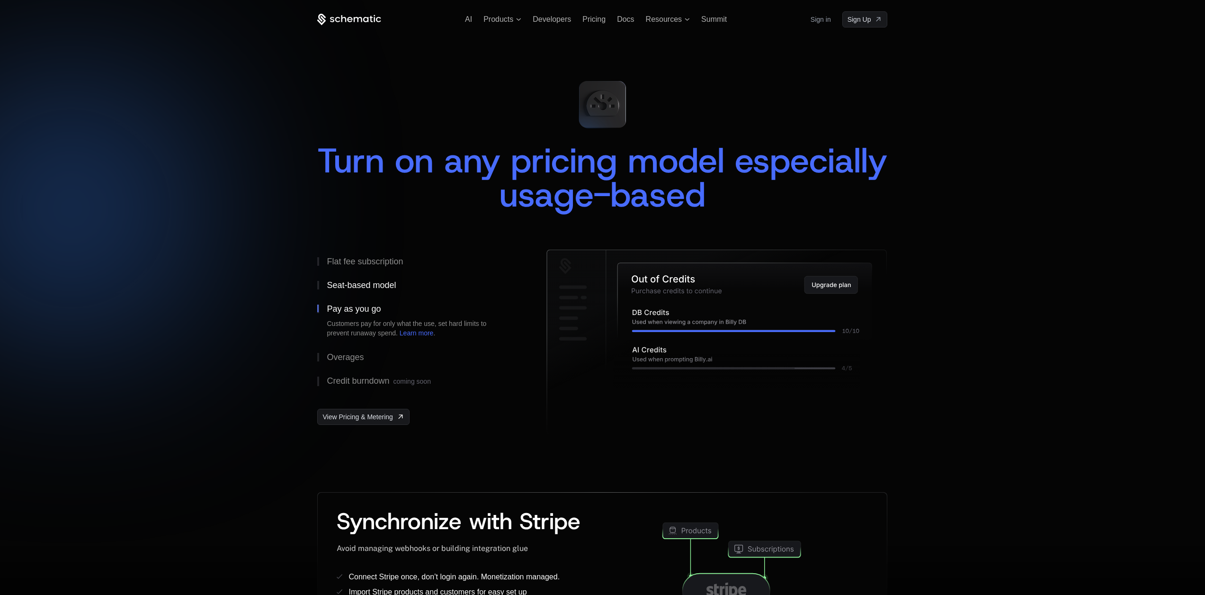
click at [357, 286] on div "Seat-based model" at bounding box center [361, 285] width 69 height 9
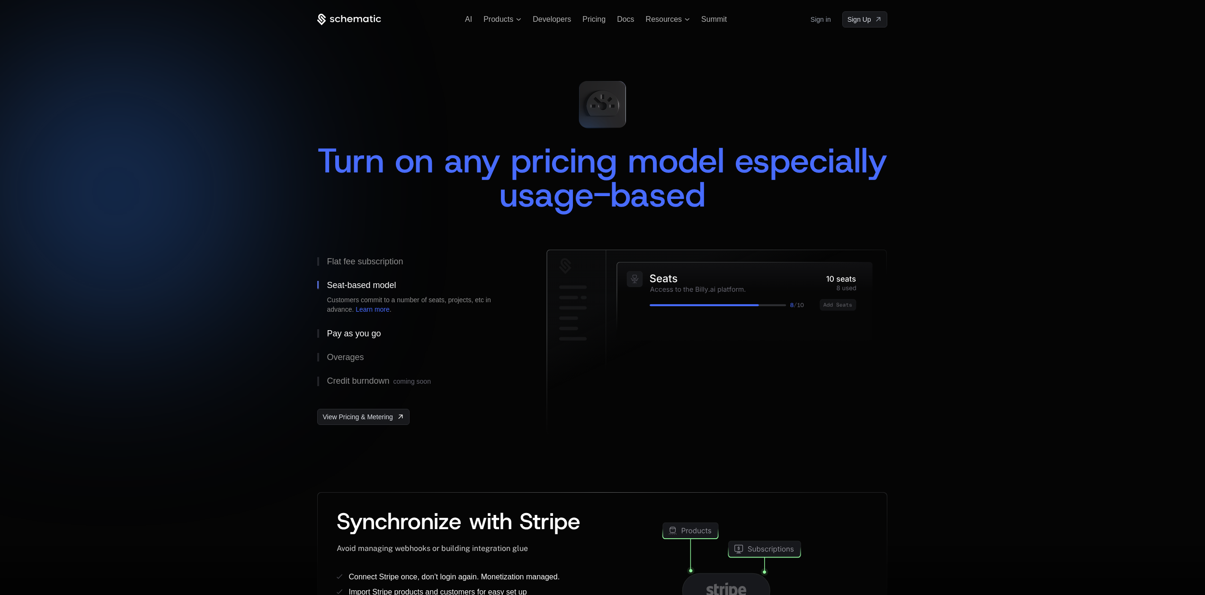
click at [364, 333] on div "Pay as you go" at bounding box center [354, 333] width 54 height 9
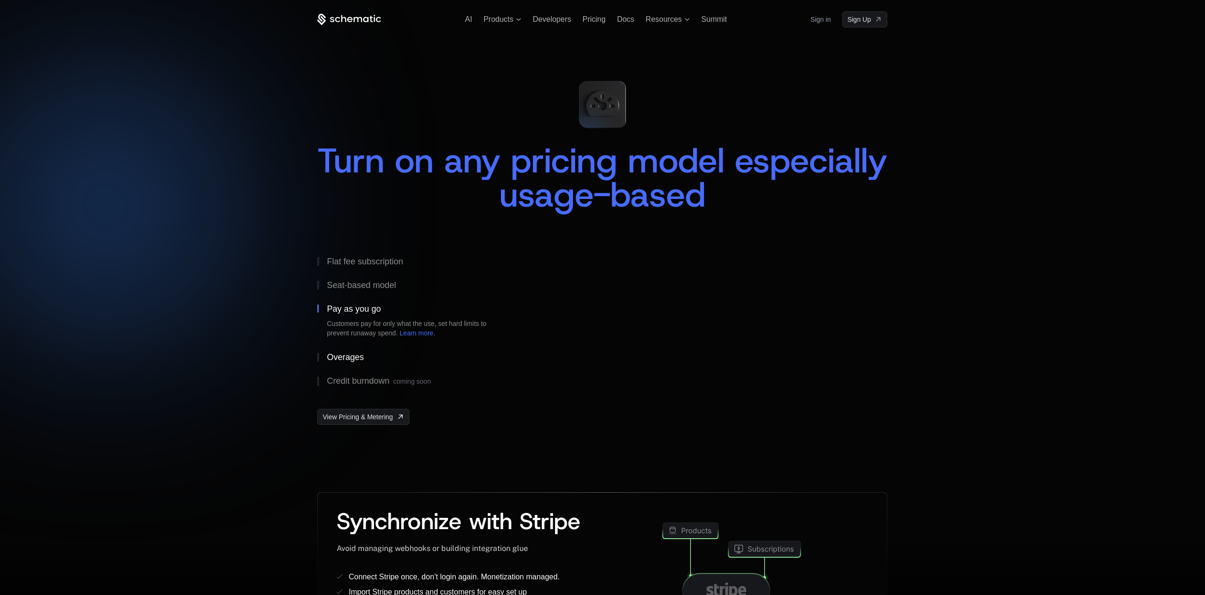
click at [356, 355] on div "Overages" at bounding box center [345, 357] width 37 height 9
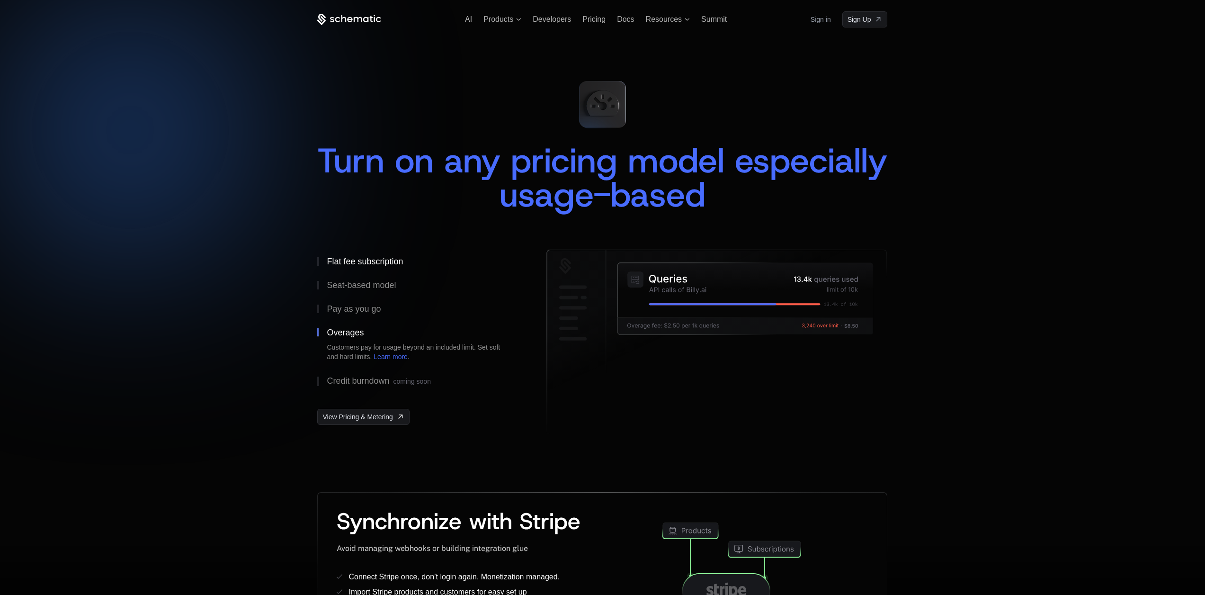
click at [358, 249] on button "Flat fee subscription" at bounding box center [416, 261] width 199 height 24
click at [359, 256] on button "Flat fee subscription Start with the classic good, better, best plans and offer…" at bounding box center [416, 261] width 199 height 24
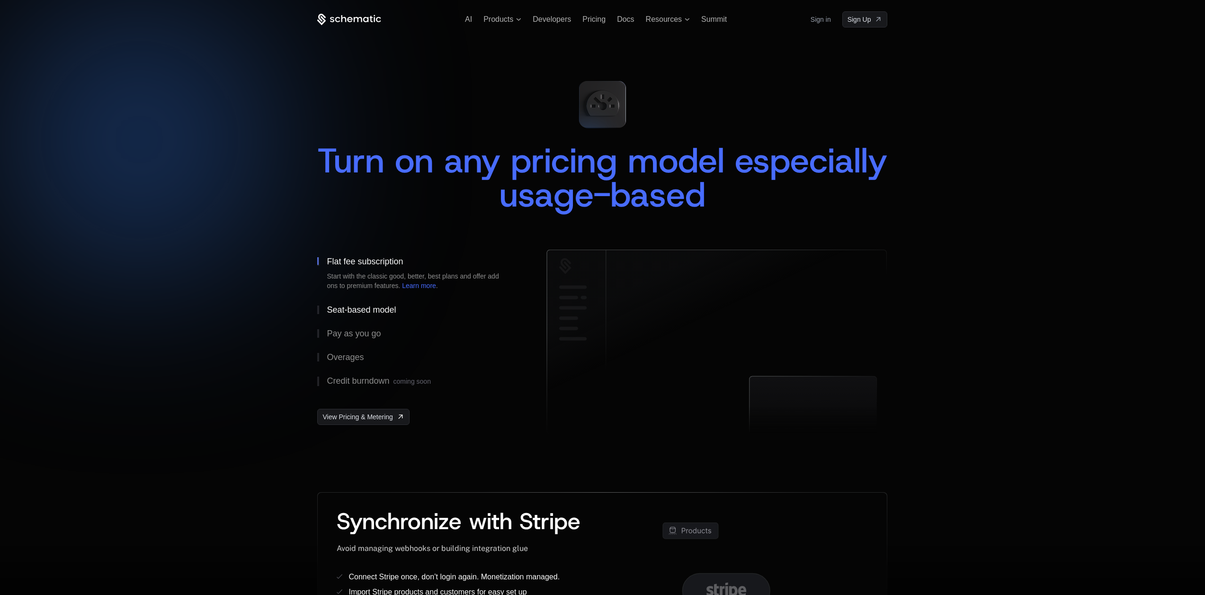
click at [362, 303] on button "Seat-based model" at bounding box center [416, 310] width 199 height 24
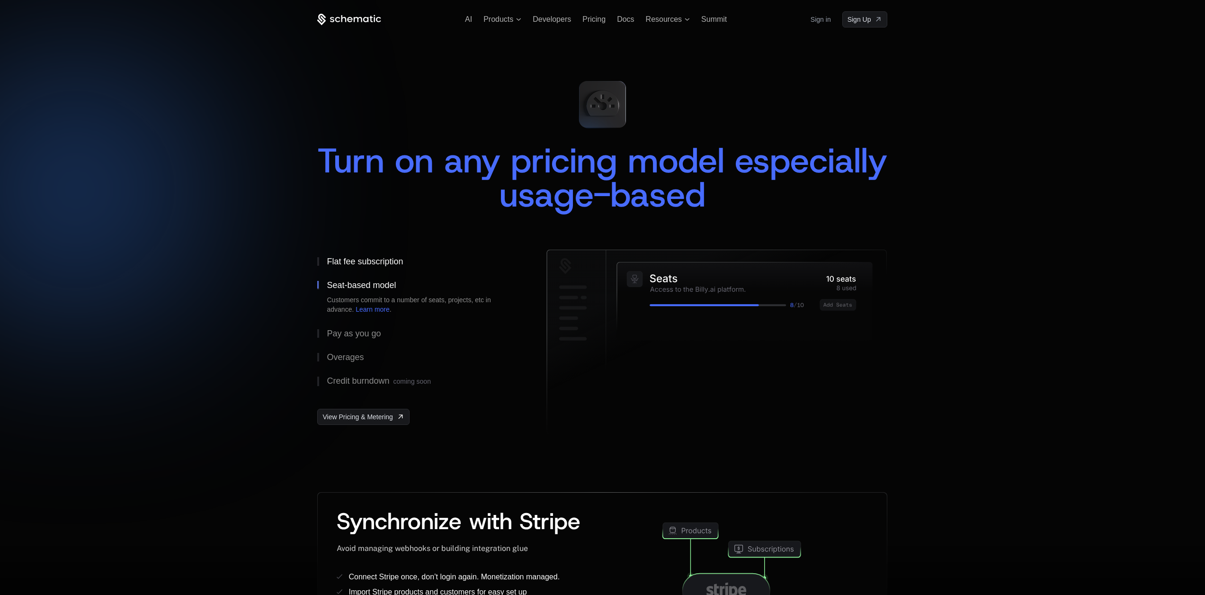
click at [376, 261] on div "Flat fee subscription" at bounding box center [365, 261] width 76 height 9
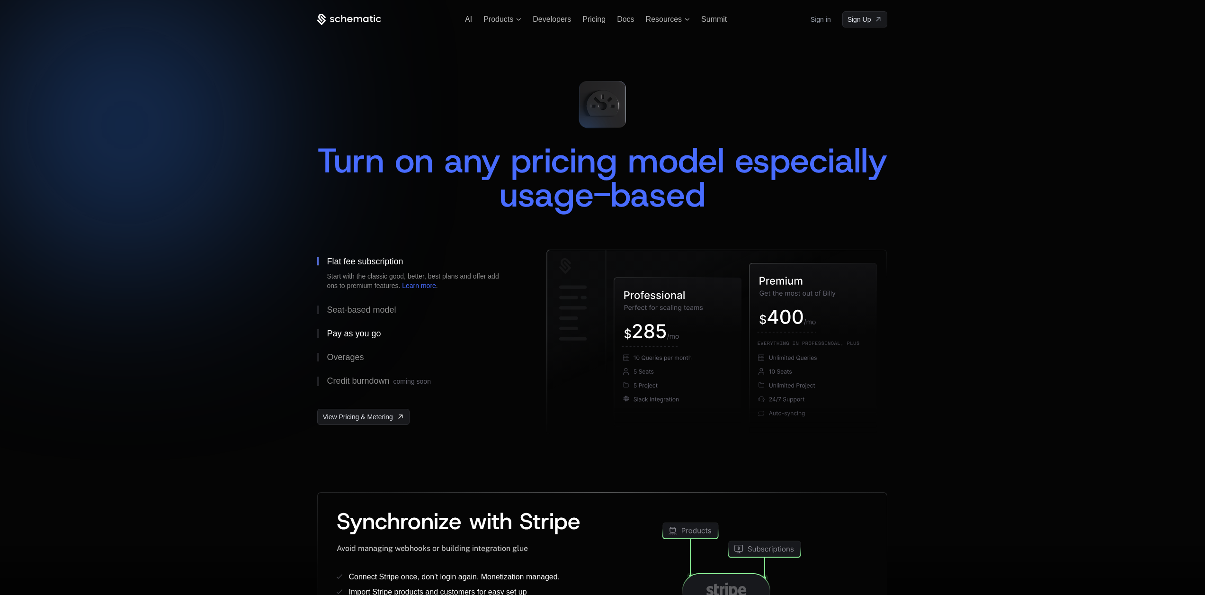
click at [342, 337] on div "Pay as you go" at bounding box center [354, 333] width 54 height 9
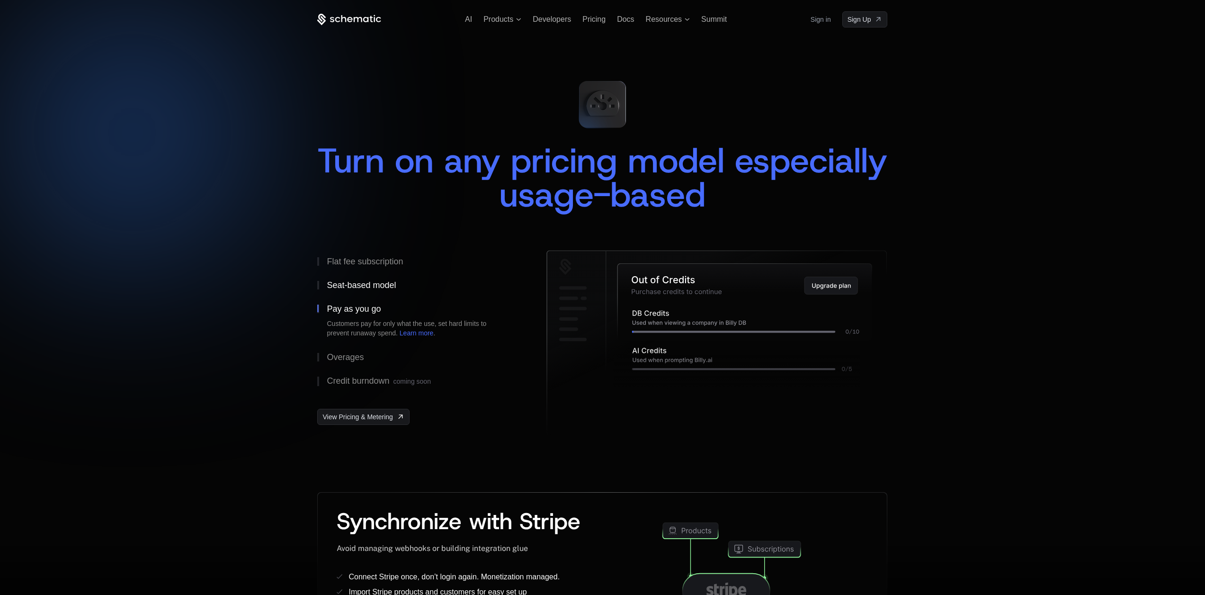
click at [361, 280] on button "Seat-based model" at bounding box center [416, 285] width 199 height 24
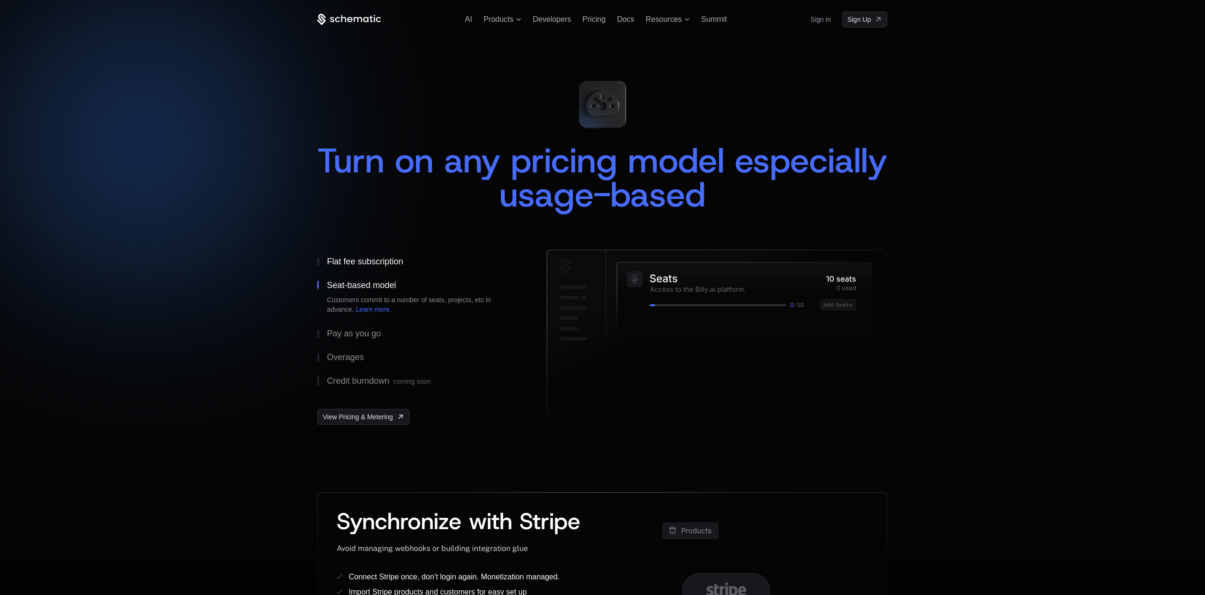
click at [368, 264] on div "Flat fee subscription" at bounding box center [365, 261] width 76 height 9
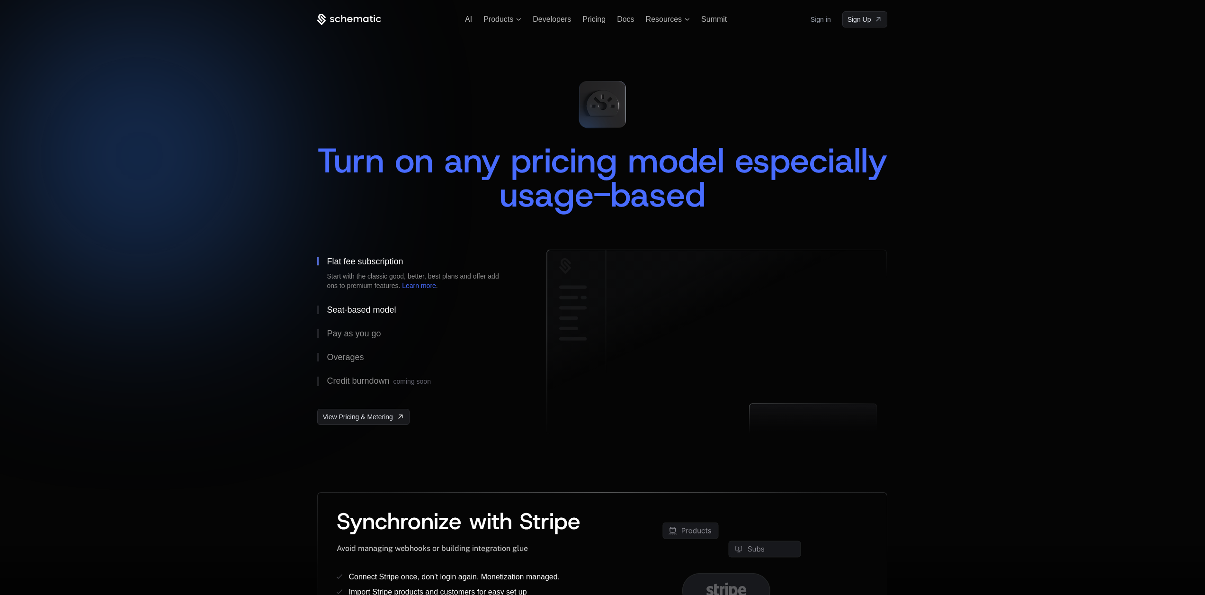
click at [359, 306] on div "Seat-based model" at bounding box center [361, 309] width 69 height 9
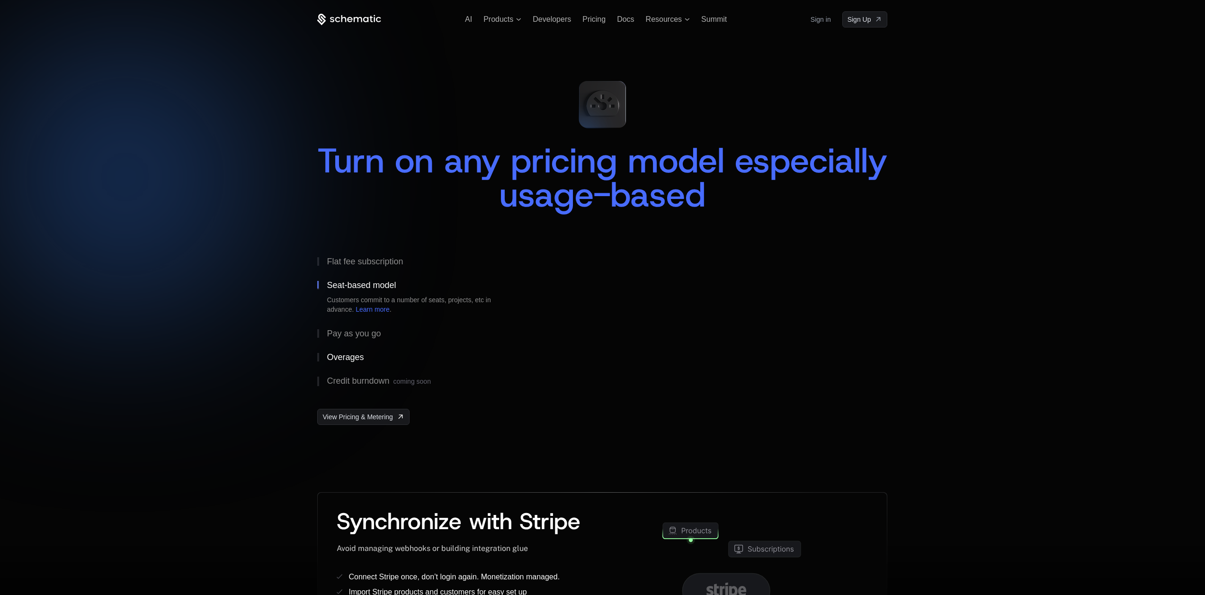
click at [353, 364] on button "Overages" at bounding box center [416, 357] width 199 height 24
click at [352, 376] on div "Credit burndown coming soon" at bounding box center [379, 380] width 104 height 9
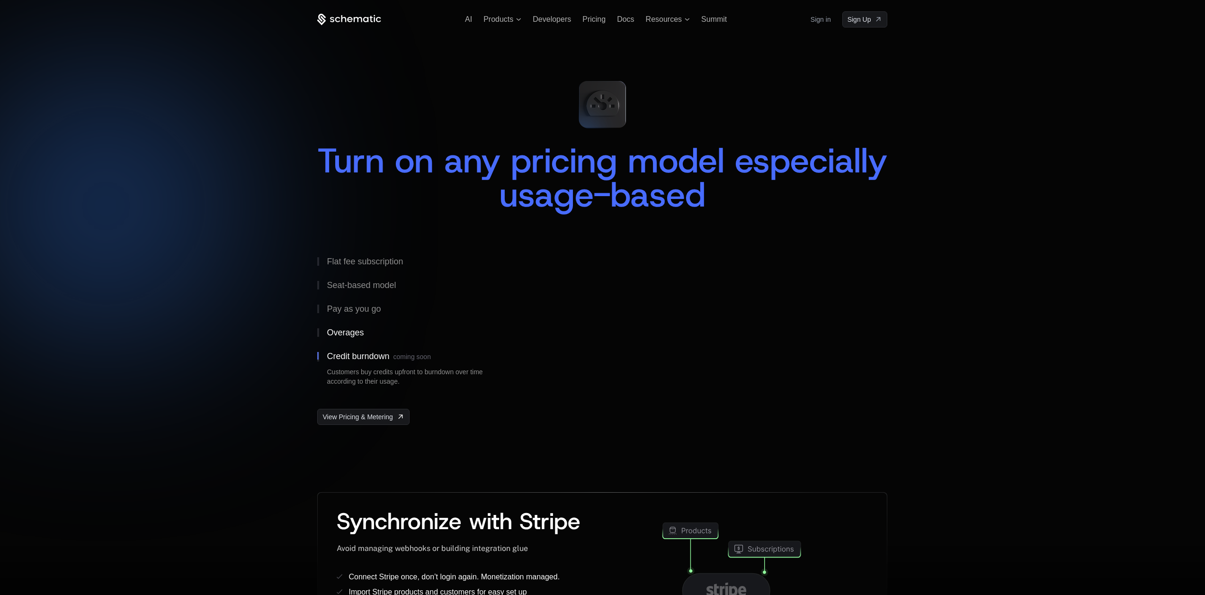
click at [356, 330] on div "Overages" at bounding box center [345, 332] width 37 height 9
click at [360, 309] on div "Pay as you go" at bounding box center [354, 308] width 54 height 9
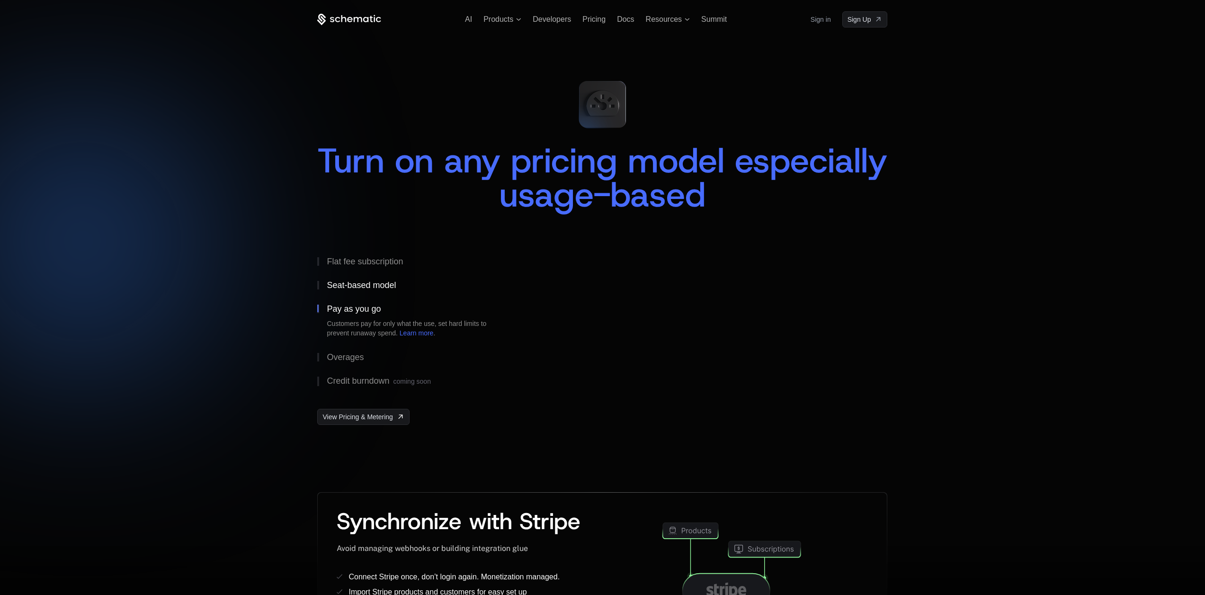
click at [370, 284] on div "Seat-based model" at bounding box center [361, 285] width 69 height 9
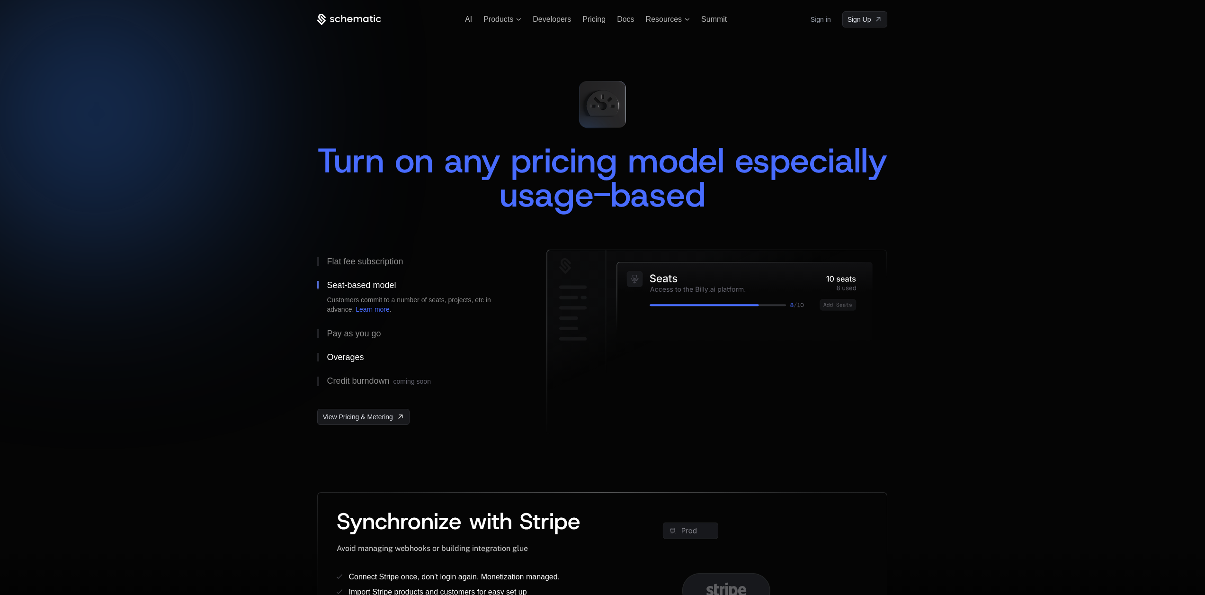
click at [347, 351] on button "Overages" at bounding box center [416, 357] width 199 height 24
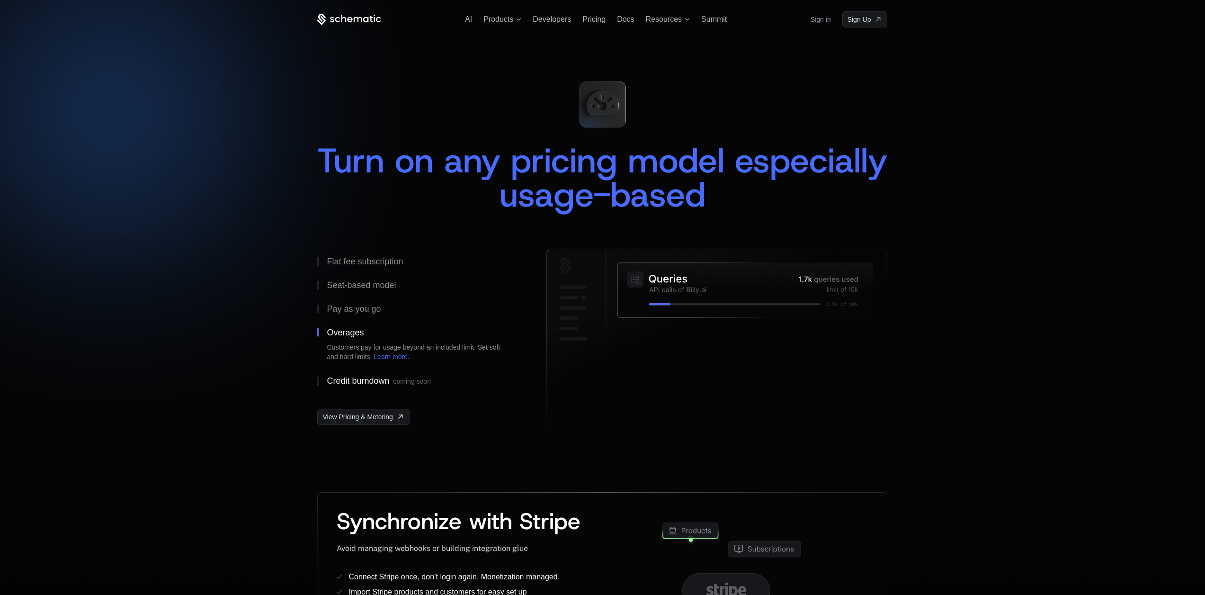
click at [362, 378] on div "Credit burndown coming soon" at bounding box center [379, 380] width 104 height 9
